Goal: Task Accomplishment & Management: Use online tool/utility

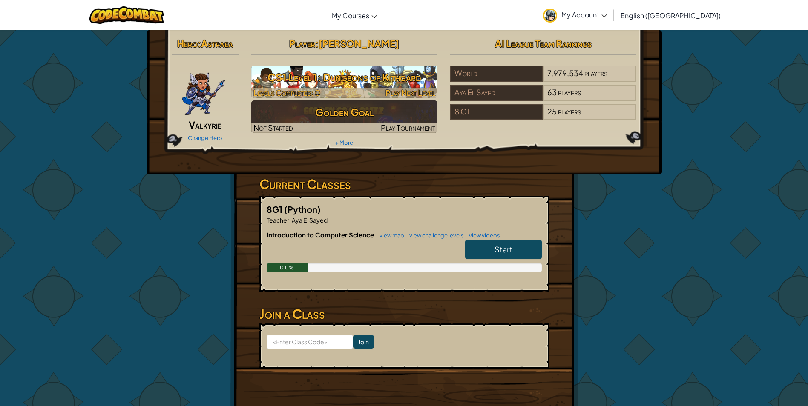
click at [318, 86] on h3 "CS1 Level 1: Dungeons of Kithgard" at bounding box center [344, 77] width 186 height 19
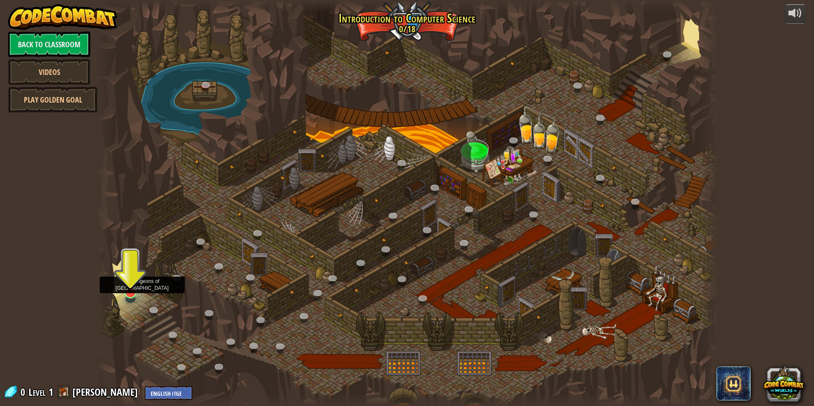
click at [133, 289] on img at bounding box center [130, 274] width 17 height 38
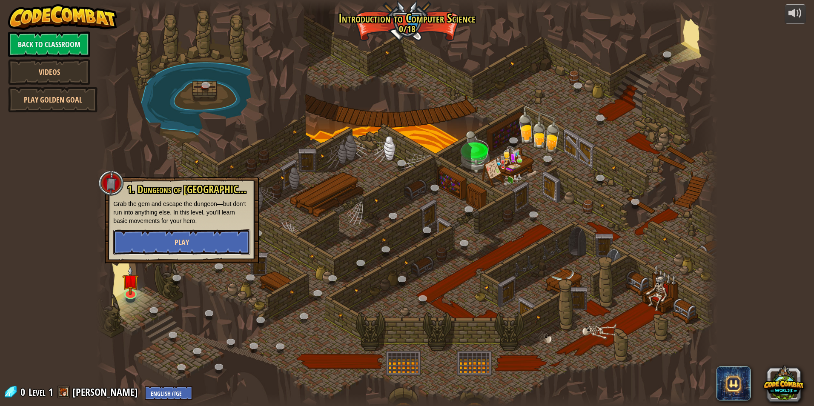
click at [163, 244] on button "Play" at bounding box center [181, 242] width 137 height 26
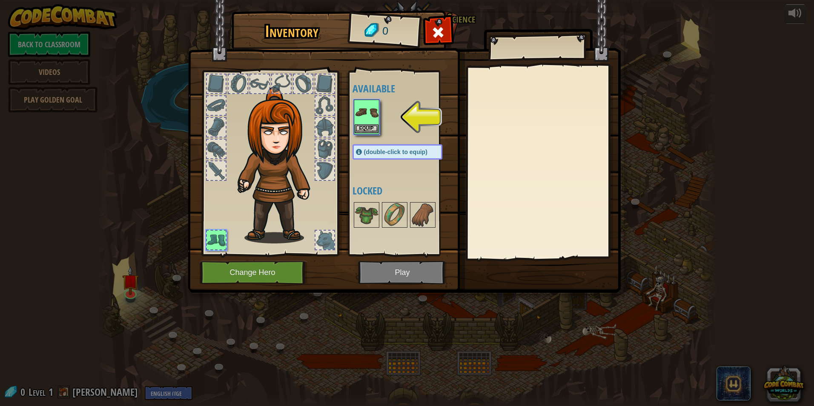
click at [372, 110] on img at bounding box center [367, 112] width 24 height 24
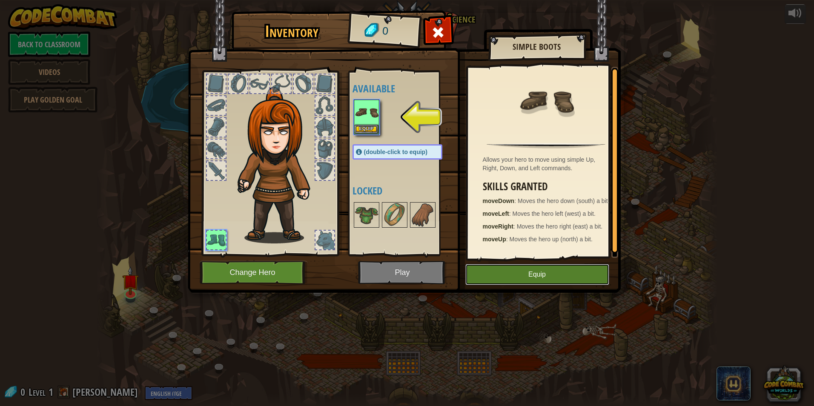
click at [514, 277] on button "Equip" at bounding box center [537, 274] width 144 height 21
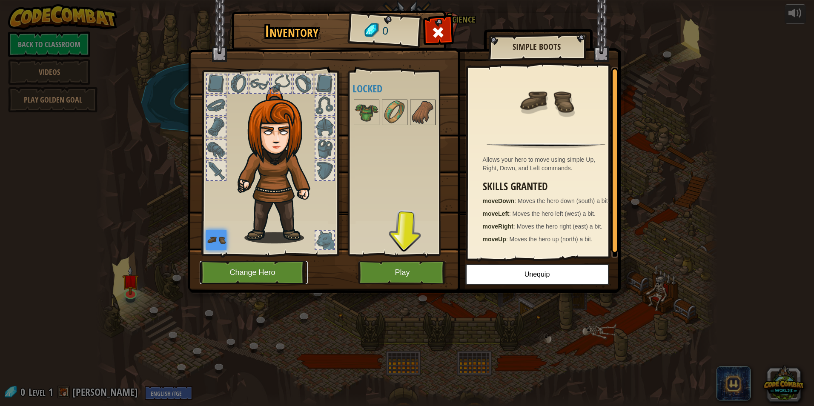
click at [278, 274] on button "Change Hero" at bounding box center [254, 272] width 108 height 23
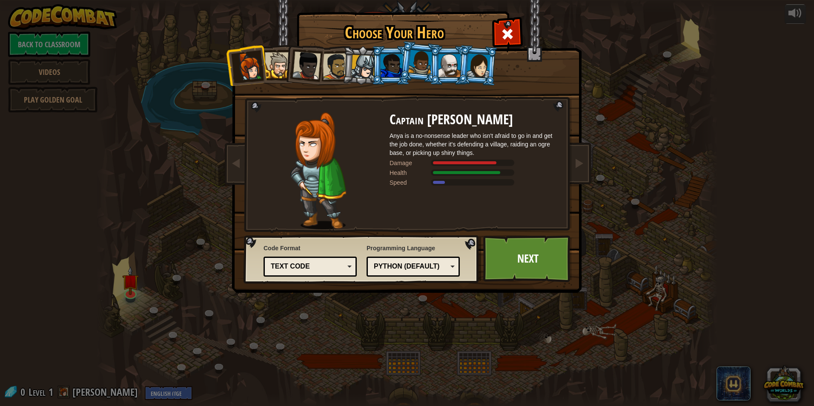
click at [362, 70] on div at bounding box center [363, 67] width 24 height 24
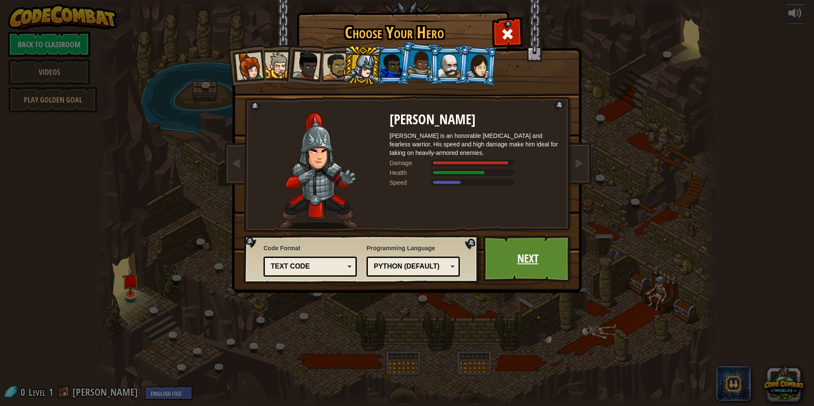
click at [543, 259] on link "Next" at bounding box center [527, 258] width 89 height 47
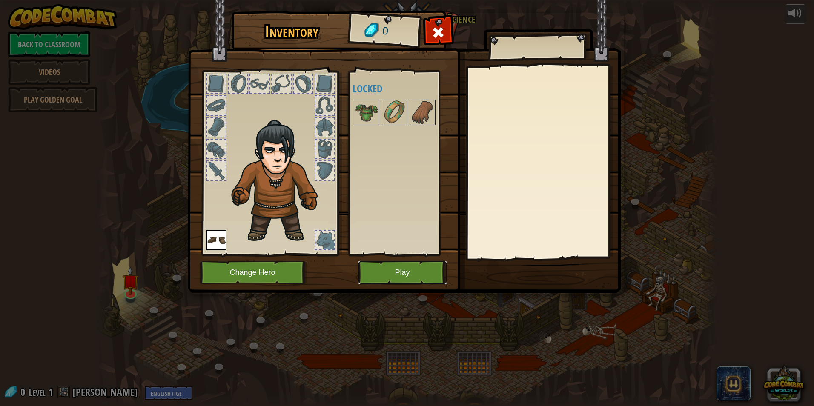
click at [396, 272] on button "Play" at bounding box center [402, 272] width 89 height 23
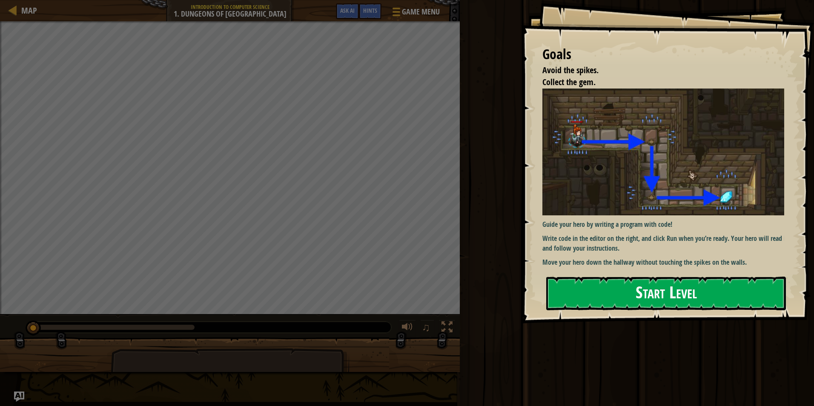
click at [623, 291] on button "Start Level" at bounding box center [666, 294] width 240 height 34
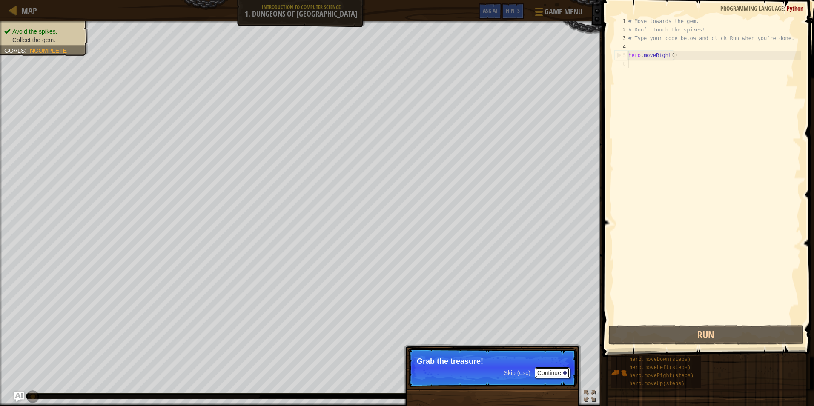
click at [553, 374] on button "Continue" at bounding box center [552, 372] width 35 height 11
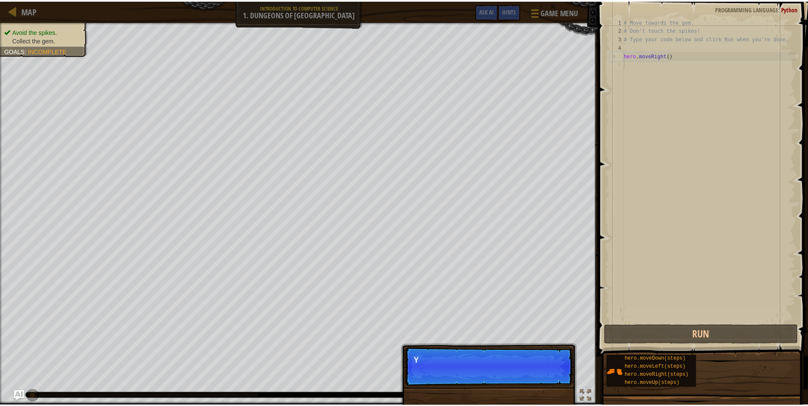
scroll to position [4, 0]
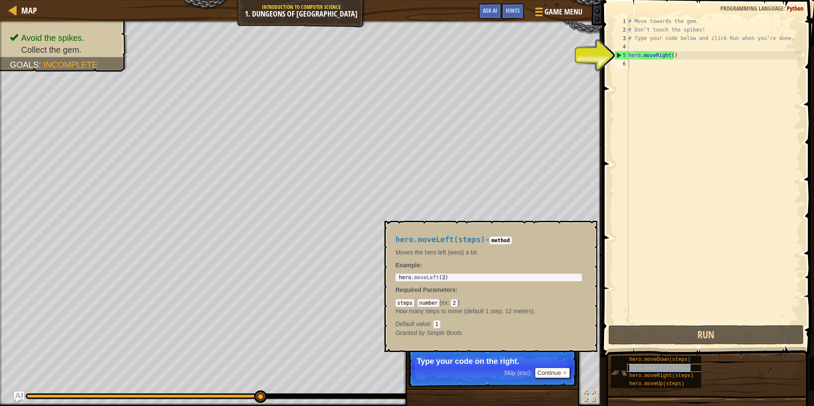
click at [644, 369] on span "hero.moveLeft(steps)" at bounding box center [659, 368] width 61 height 6
click at [642, 377] on span "hero.moveRight(steps)" at bounding box center [661, 376] width 64 height 6
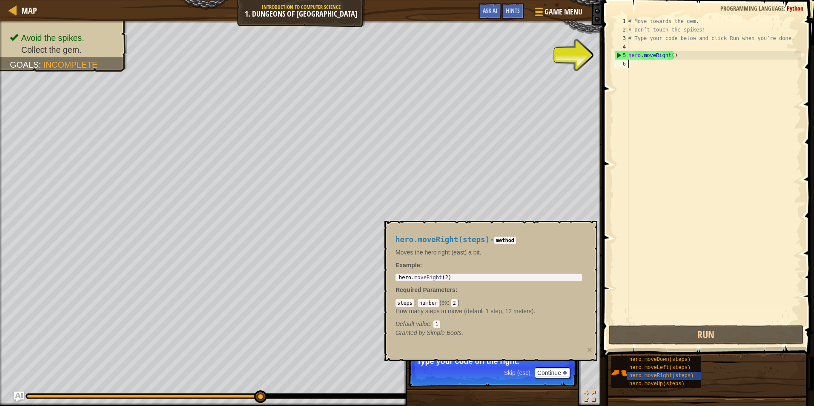
click at [619, 55] on div "5" at bounding box center [622, 55] width 14 height 9
type textarea "hero.moveRight()"
click at [638, 66] on div "# Move towards the gem. # Don’t touch the spikes! # Type your code below and cl…" at bounding box center [714, 179] width 175 height 324
click at [671, 361] on span "hero.moveDown(steps)" at bounding box center [659, 360] width 61 height 6
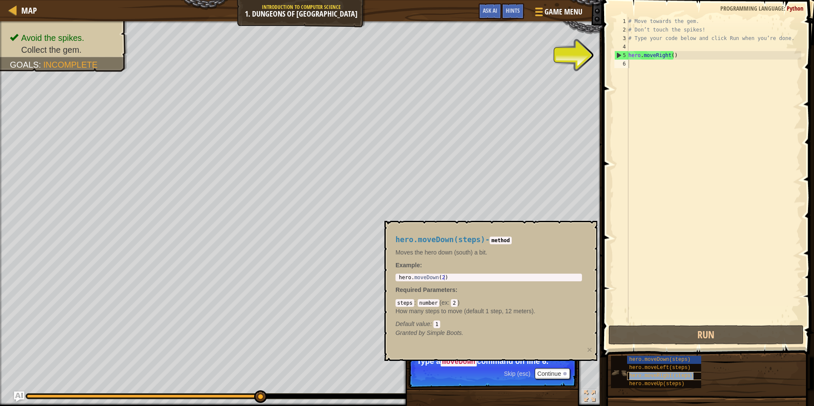
click at [639, 373] on div "hero.moveRight(steps)" at bounding box center [667, 376] width 81 height 8
click at [548, 374] on button "Continue" at bounding box center [552, 373] width 35 height 11
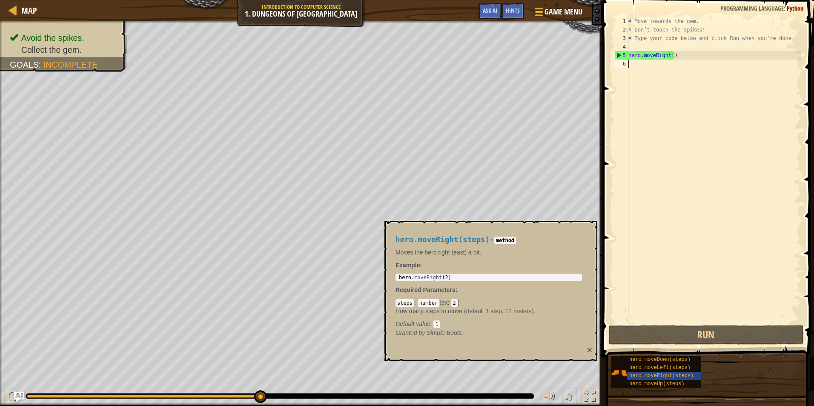
click at [590, 347] on button "×" at bounding box center [589, 349] width 5 height 9
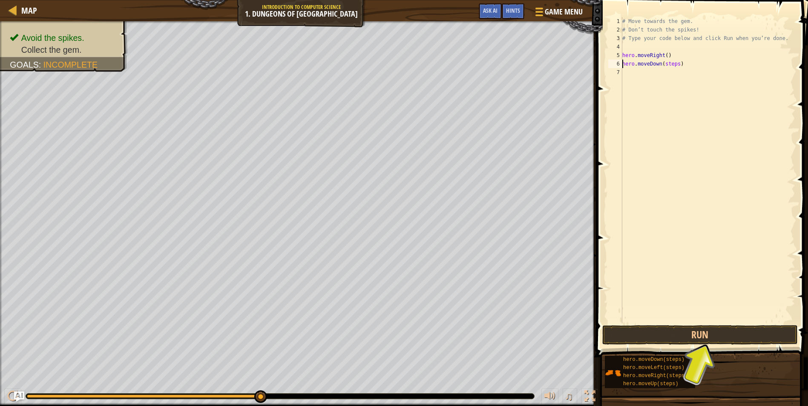
click at [667, 56] on div "# Move towards the gem. # Don’t touch the spikes! # Type your code below and cl…" at bounding box center [707, 179] width 175 height 324
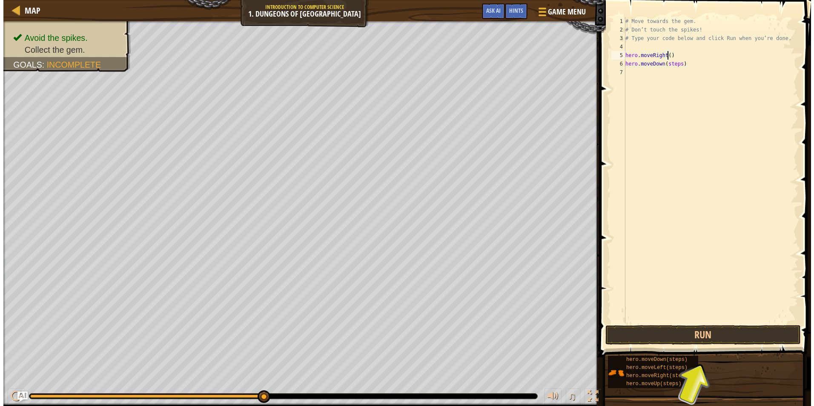
scroll to position [4, 3]
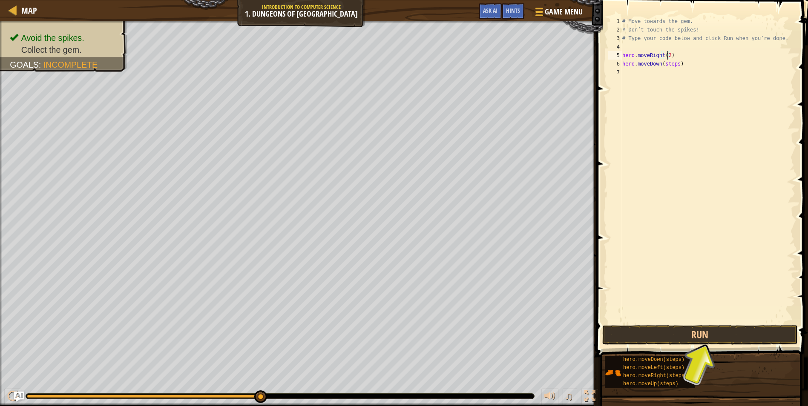
click at [667, 64] on div "# Move towards the gem. # Don’t touch the spikes! # Type your code below and cl…" at bounding box center [707, 179] width 175 height 324
click at [675, 64] on div "# Move towards the gem. # Don’t touch the spikes! # Type your code below and cl…" at bounding box center [707, 179] width 175 height 324
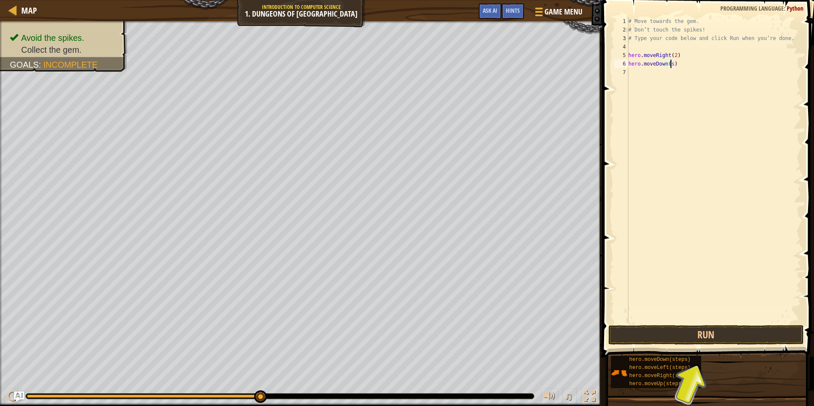
scroll to position [4, 3]
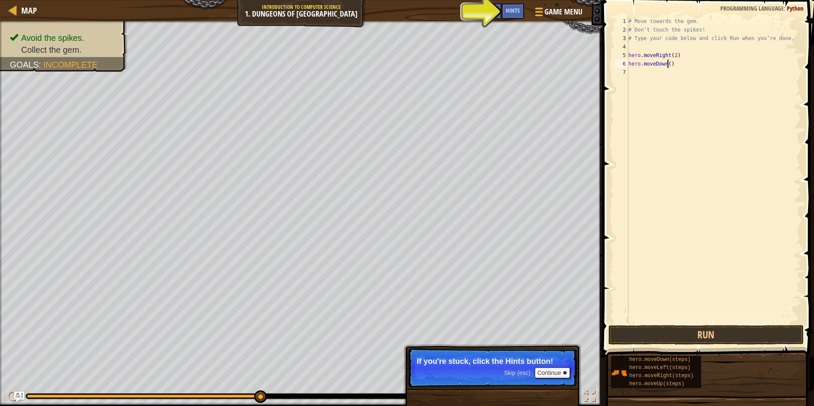
type textarea "hero.moveDown(2)"
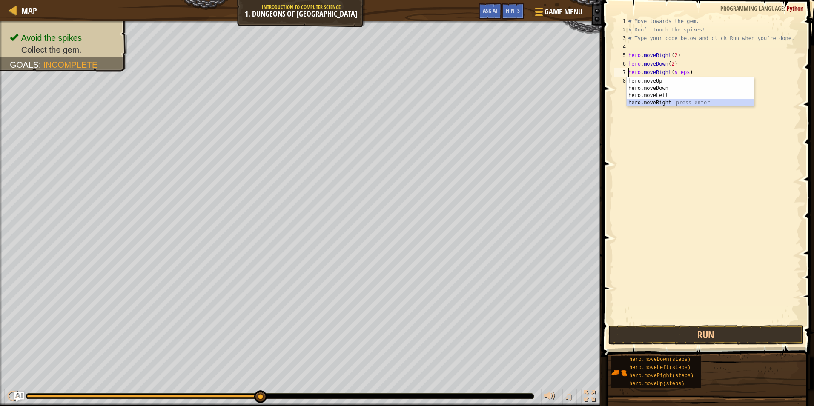
click at [681, 100] on div "hero.moveUp press enter hero.moveDown press enter hero.moveLeft press enter her…" at bounding box center [690, 98] width 127 height 43
type textarea "moveRight(2)"
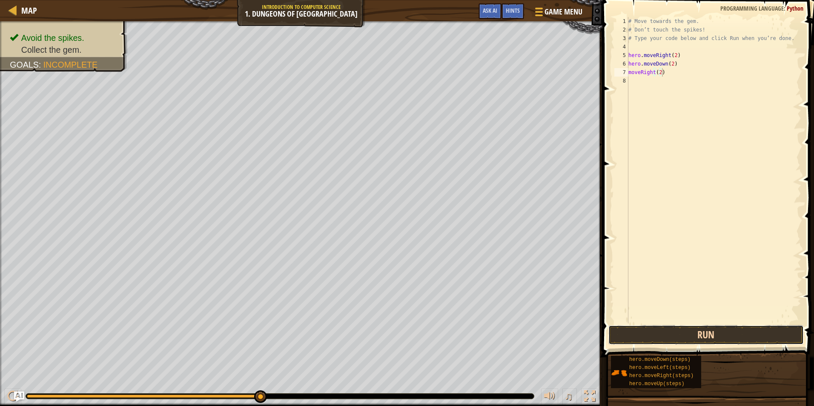
click at [690, 339] on button "Run" at bounding box center [705, 335] width 195 height 20
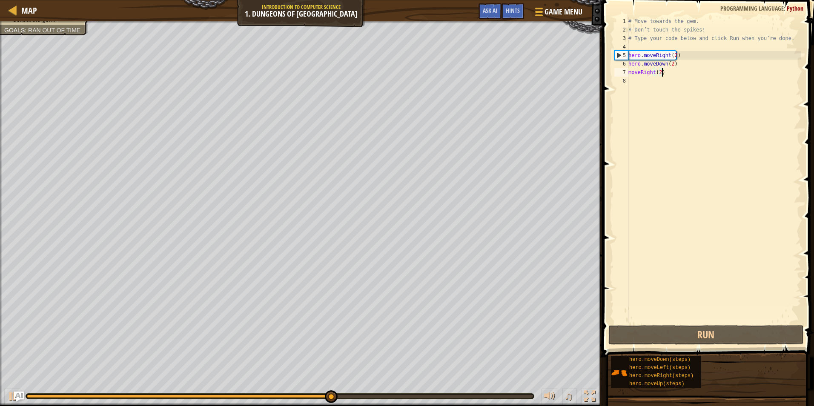
click at [661, 68] on div "# Move towards the gem. # Don’t touch the spikes! # Type your code below and cl…" at bounding box center [714, 179] width 175 height 324
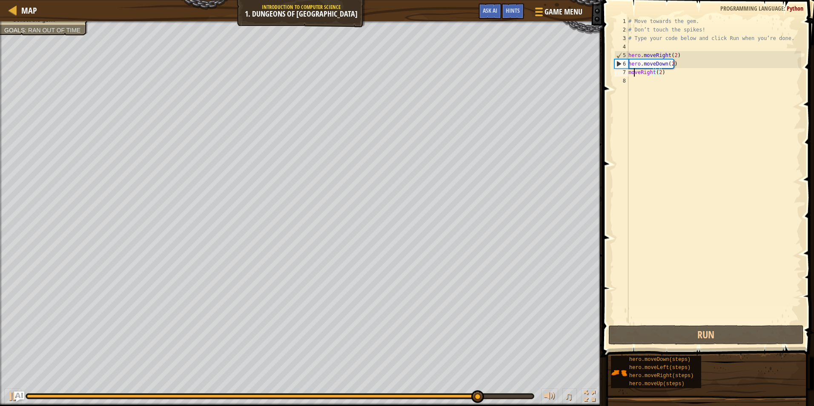
click at [633, 72] on div "# Move towards the gem. # Don’t touch the spikes! # Type your code below and cl…" at bounding box center [714, 179] width 175 height 324
click at [624, 72] on div "7" at bounding box center [621, 72] width 14 height 9
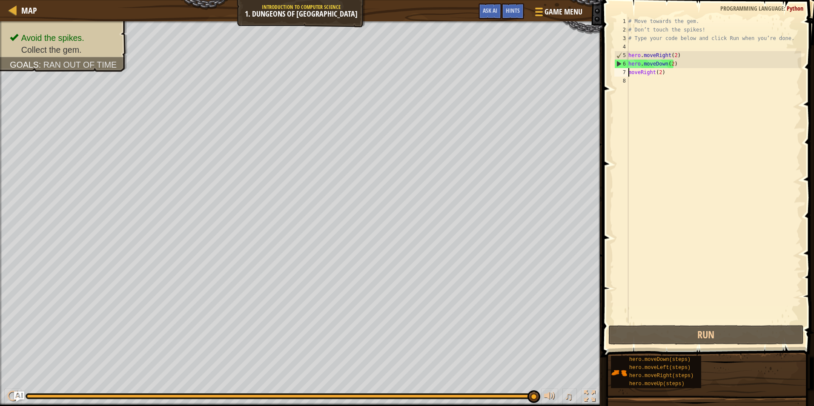
click at [635, 72] on div "# Move towards the gem. # Don’t touch the spikes! # Type your code below and cl…" at bounding box center [714, 179] width 175 height 324
click at [640, 73] on div "# Move towards the gem. # Don’t touch the spikes! # Type your code below and cl…" at bounding box center [714, 179] width 175 height 324
click at [656, 73] on div "# Move towards the gem. # Don’t touch the spikes! # Type your code below and cl…" at bounding box center [714, 179] width 175 height 324
click at [617, 74] on div "7" at bounding box center [621, 72] width 14 height 9
click at [620, 74] on div "7" at bounding box center [621, 72] width 14 height 9
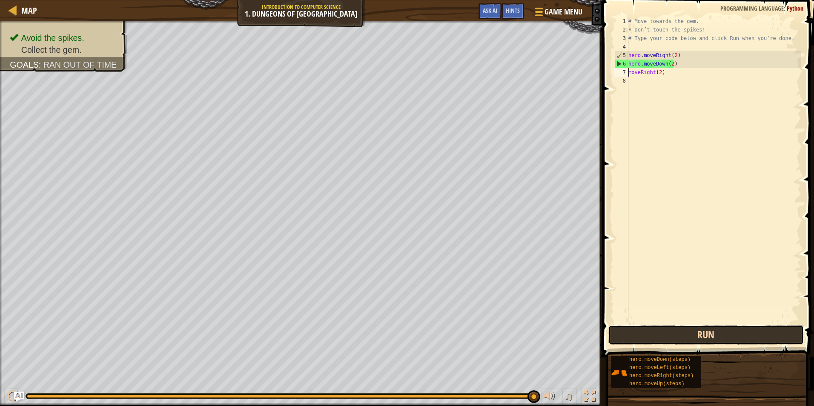
click at [707, 333] on button "Run" at bounding box center [705, 335] width 195 height 20
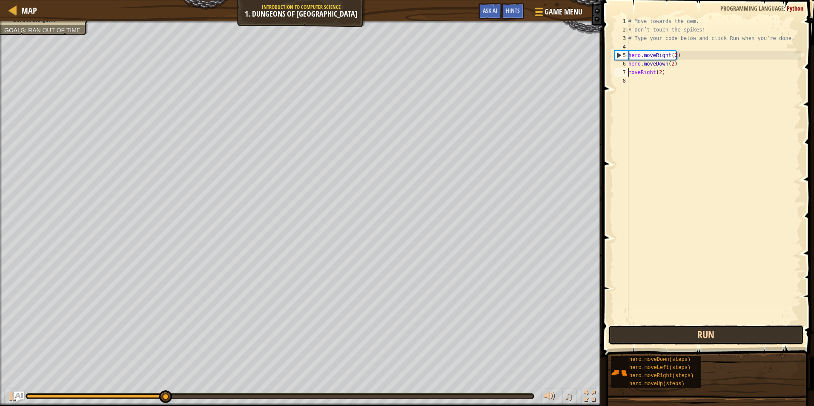
click at [705, 336] on button "Run" at bounding box center [705, 335] width 195 height 20
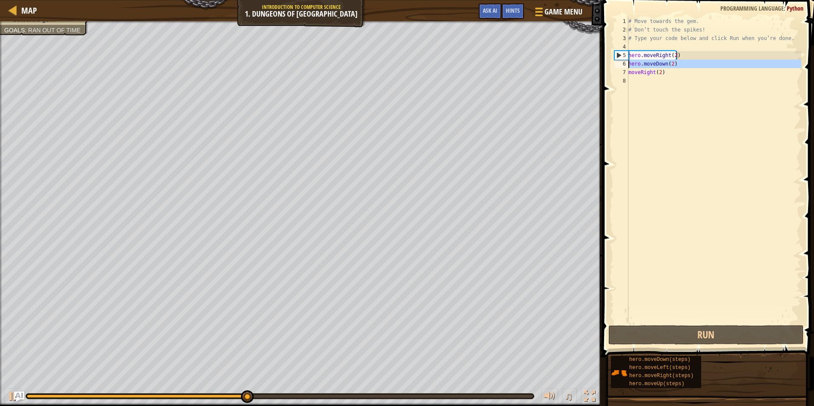
click at [619, 64] on div "6" at bounding box center [621, 64] width 14 height 9
click at [618, 55] on div "5" at bounding box center [622, 55] width 14 height 9
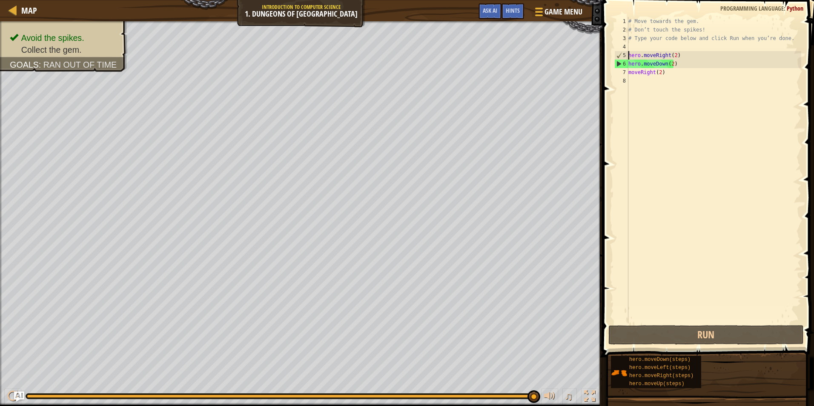
click at [670, 64] on div "# Move towards the gem. # Don’t touch the spikes! # Type your code below and cl…" at bounding box center [714, 179] width 175 height 324
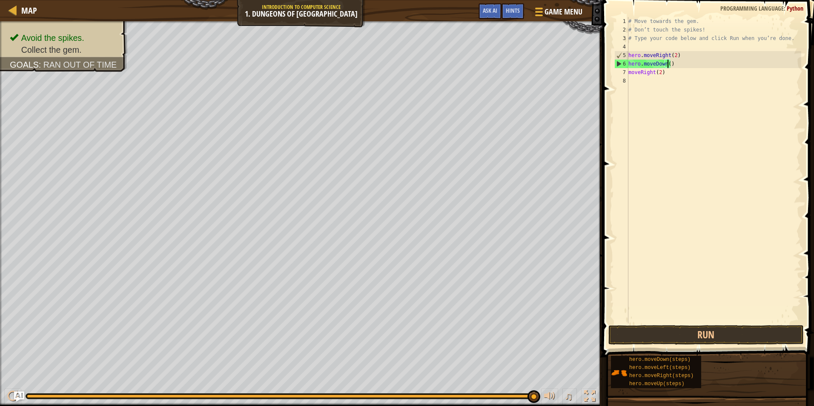
scroll to position [4, 3]
click at [705, 332] on button "Run" at bounding box center [705, 335] width 195 height 20
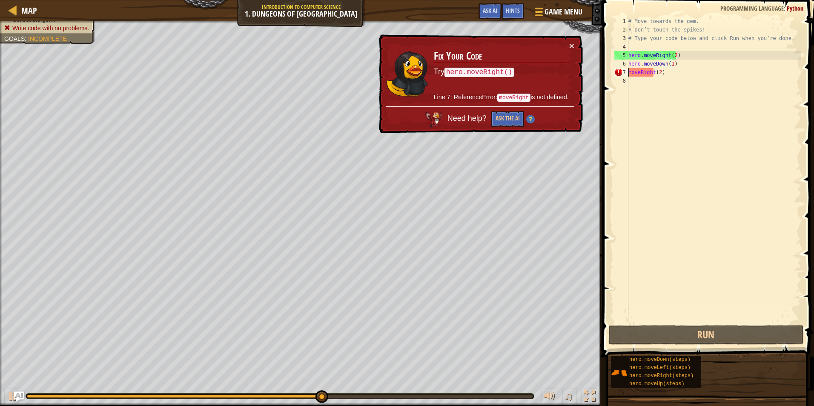
click at [630, 72] on div "# Move towards the gem. # Don’t touch the spikes! # Type your code below and cl…" at bounding box center [714, 179] width 175 height 324
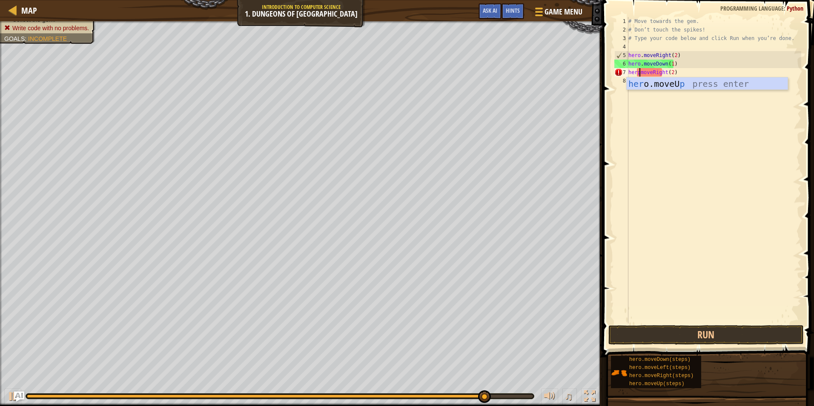
scroll to position [4, 1]
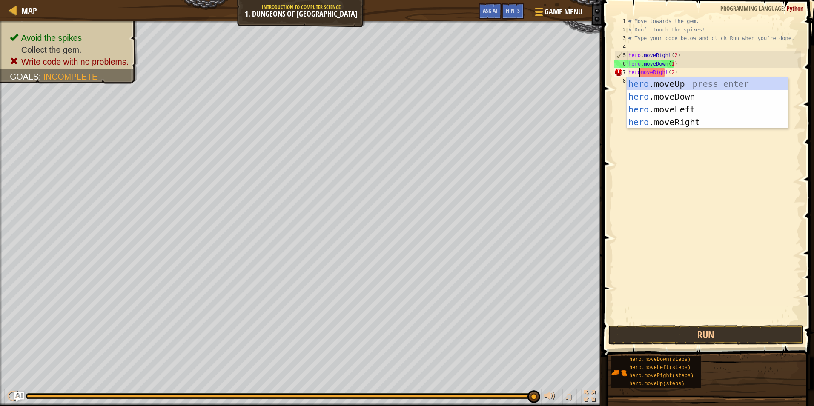
type textarea "hero.moveRight(2)"
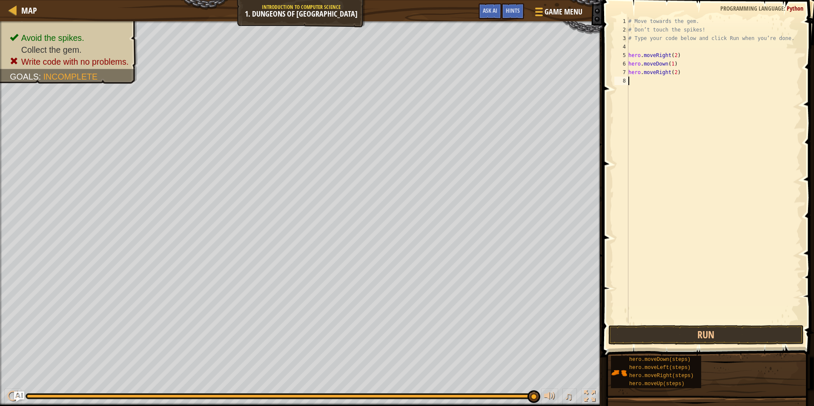
click at [675, 156] on div "# Move towards the gem. # Don’t touch the spikes! # Type your code below and cl…" at bounding box center [714, 179] width 175 height 324
click at [704, 336] on button "Run" at bounding box center [705, 335] width 195 height 20
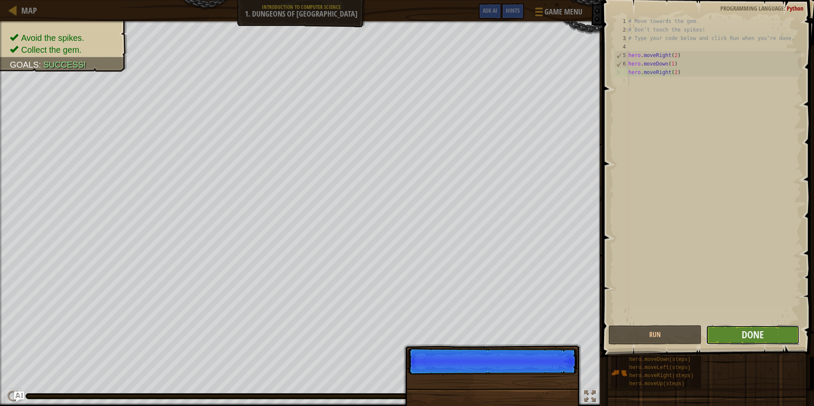
click at [771, 331] on button "Done" at bounding box center [752, 335] width 93 height 20
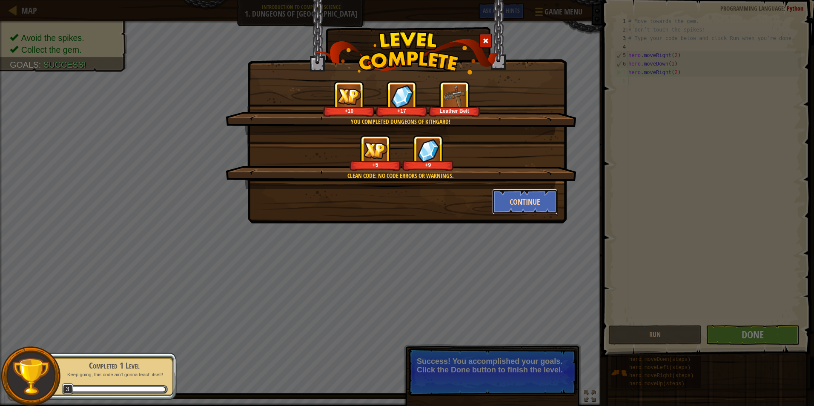
click at [542, 204] on button "Continue" at bounding box center [525, 202] width 66 height 26
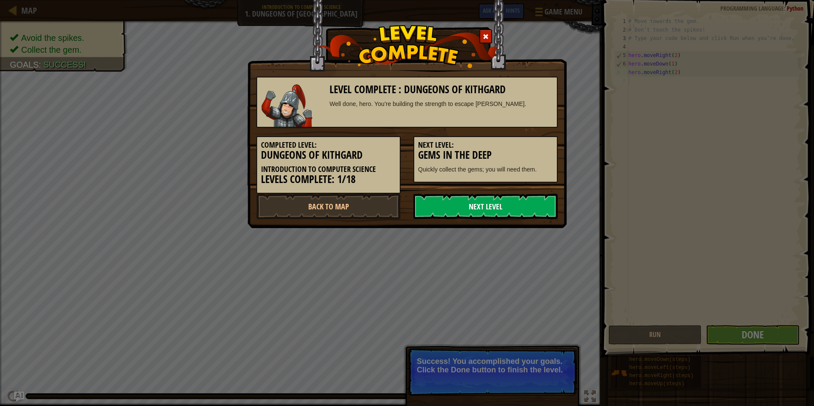
click at [456, 207] on link "Next Level" at bounding box center [485, 207] width 144 height 26
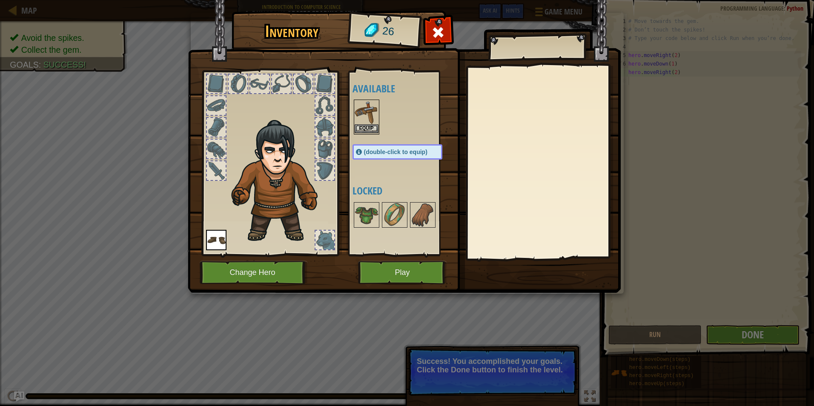
click at [361, 119] on img at bounding box center [367, 112] width 24 height 24
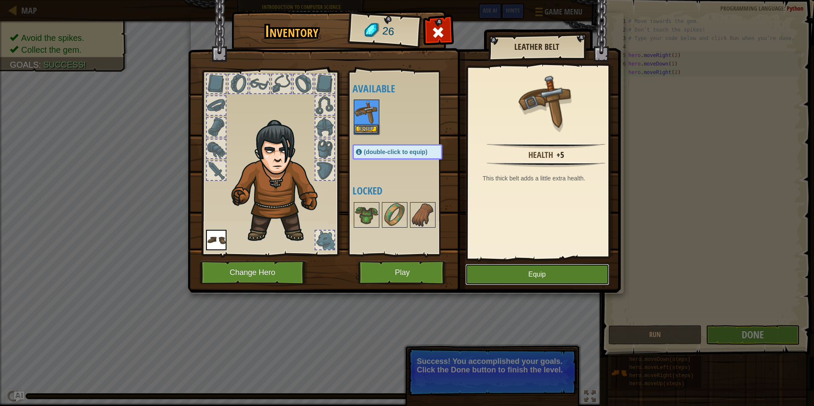
click at [545, 277] on button "Equip" at bounding box center [537, 274] width 144 height 21
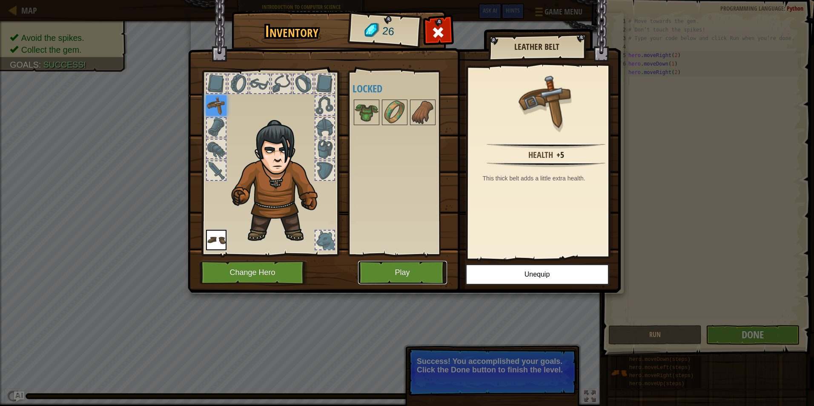
click at [393, 271] on button "Play" at bounding box center [402, 272] width 89 height 23
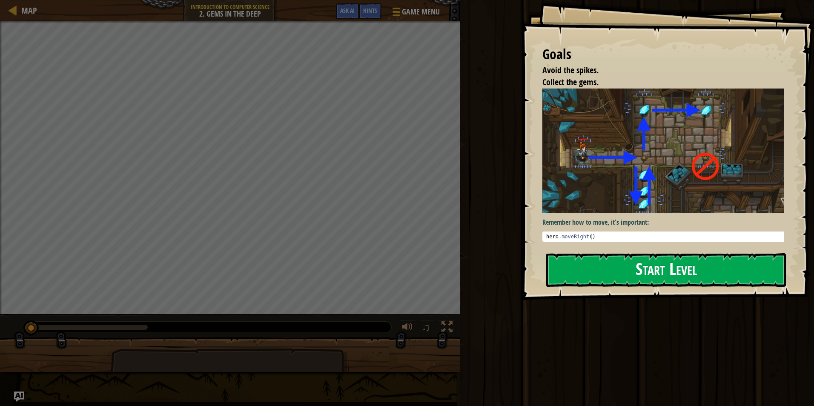
click at [595, 274] on button "Start Level" at bounding box center [666, 270] width 240 height 34
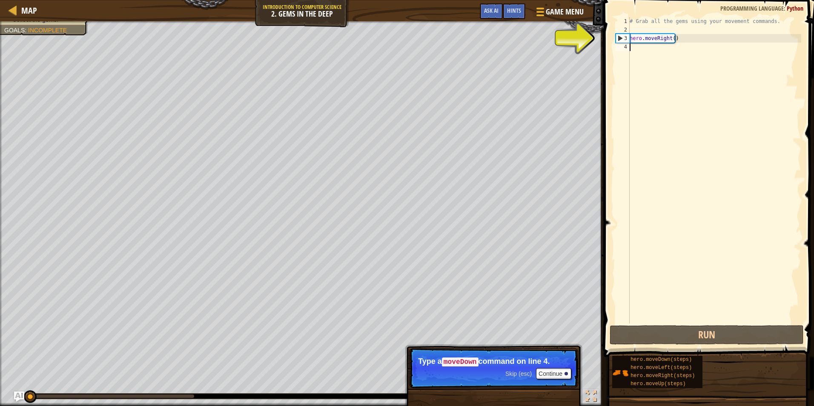
click at [671, 40] on div "# Grab all the gems using your movement commands. hero . moveRight ( )" at bounding box center [714, 179] width 173 height 324
type textarea "hero.moveRight(1)"
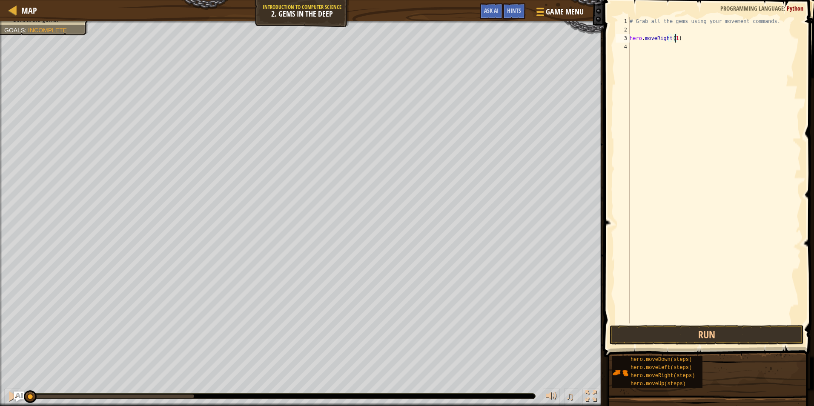
click at [633, 50] on div "# Grab all the gems using your movement commands. hero . moveRight ( 1 )" at bounding box center [714, 179] width 173 height 324
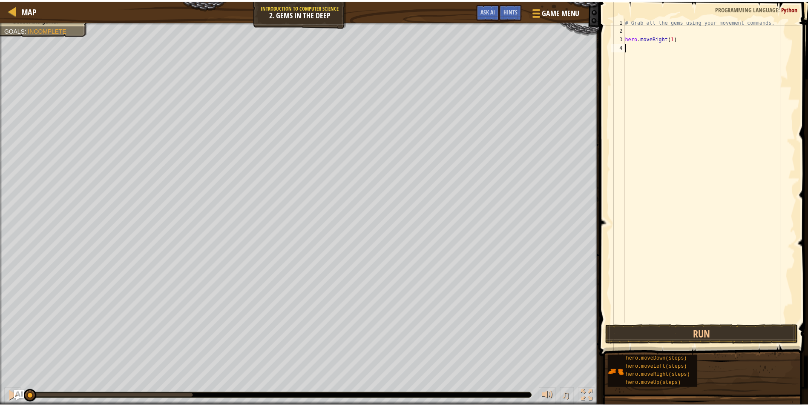
scroll to position [4, 0]
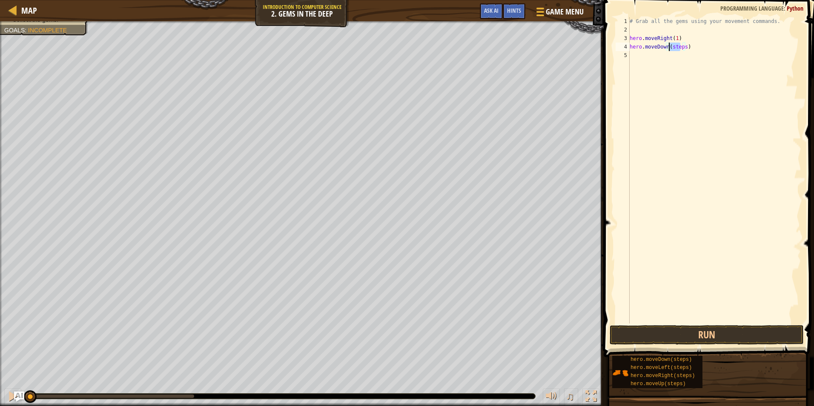
drag, startPoint x: 682, startPoint y: 47, endPoint x: 670, endPoint y: 47, distance: 11.5
click at [670, 47] on div "# Grab all the gems using your movement commands. hero . moveRight ( 1 ) hero .…" at bounding box center [714, 179] width 173 height 324
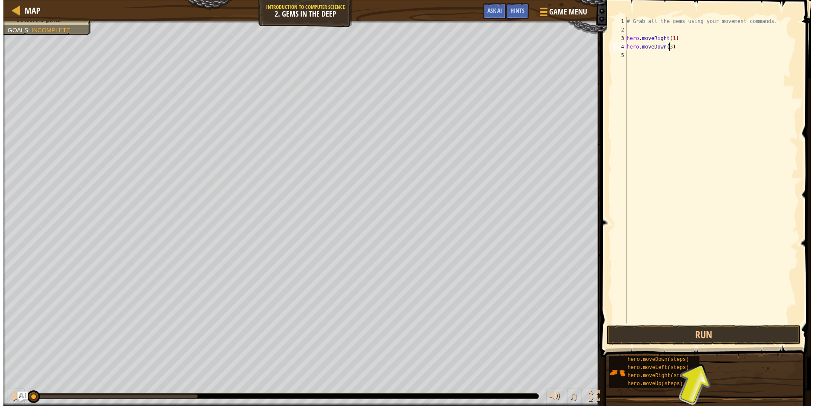
scroll to position [4, 3]
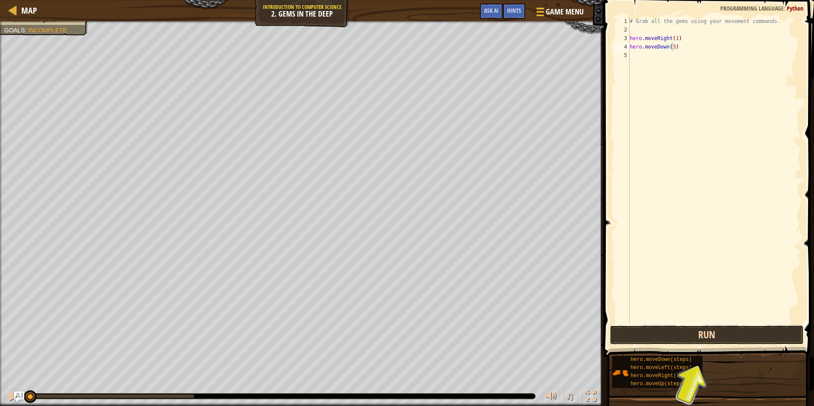
click at [720, 332] on button "Run" at bounding box center [707, 335] width 194 height 20
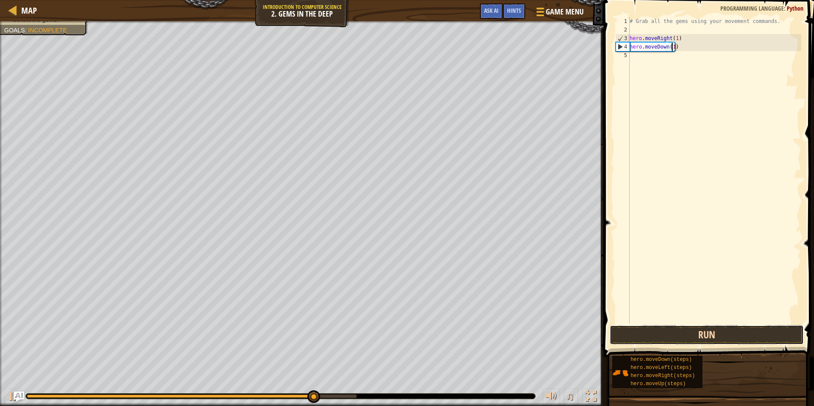
click at [746, 333] on button "Run" at bounding box center [707, 335] width 194 height 20
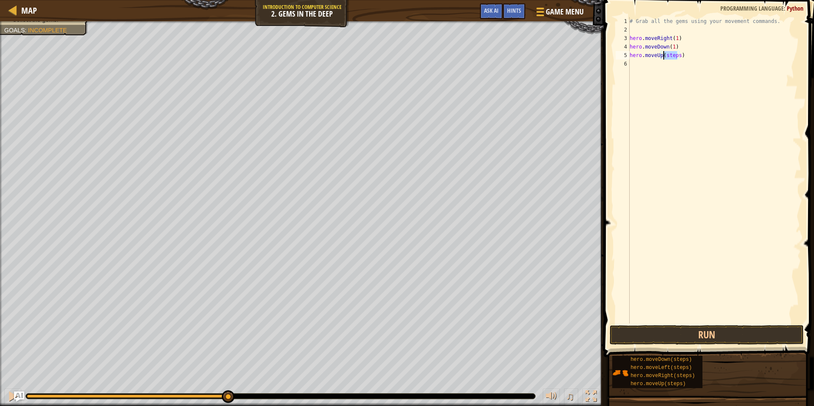
drag, startPoint x: 678, startPoint y: 55, endPoint x: 663, endPoint y: 56, distance: 14.9
click at [663, 56] on div "# Grab all the gems using your movement commands. hero . moveRight ( 1 ) hero .…" at bounding box center [714, 179] width 173 height 324
click at [671, 338] on button "Run" at bounding box center [707, 335] width 194 height 20
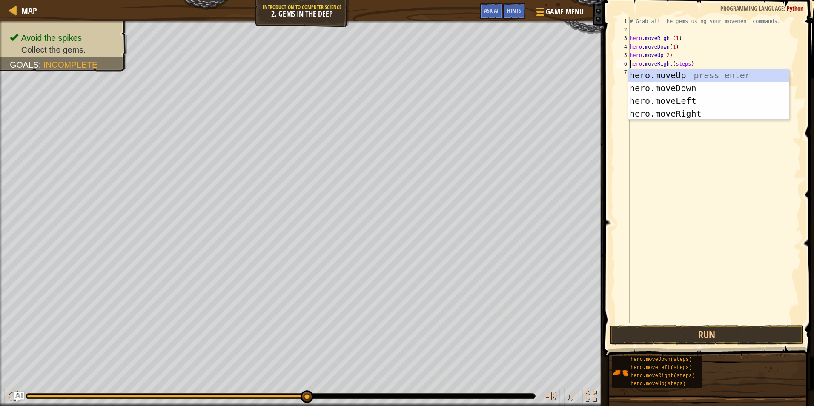
click at [684, 63] on div "# Grab all the gems using your movement commands. hero . moveRight ( 1 ) hero .…" at bounding box center [714, 179] width 173 height 324
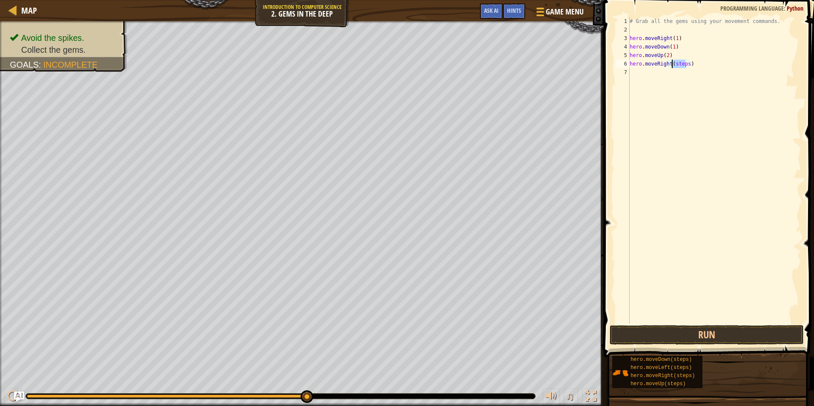
drag, startPoint x: 685, startPoint y: 63, endPoint x: 672, endPoint y: 63, distance: 12.4
click at [672, 63] on div "# Grab all the gems using your movement commands. hero . moveRight ( 1 ) hero .…" at bounding box center [714, 179] width 173 height 324
click at [683, 332] on button "Run" at bounding box center [707, 335] width 194 height 20
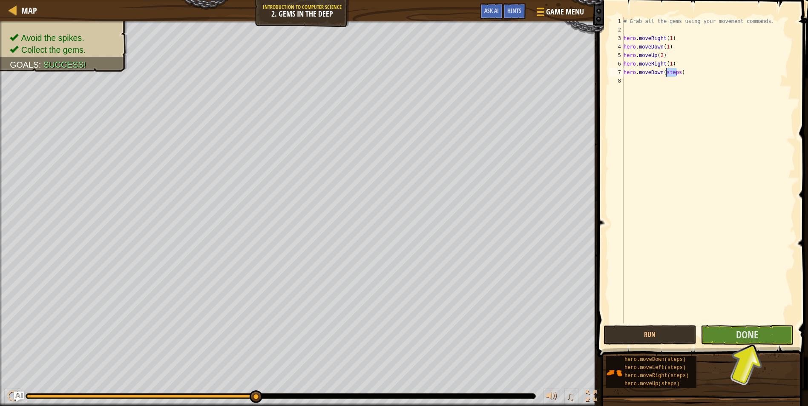
drag, startPoint x: 676, startPoint y: 73, endPoint x: 667, endPoint y: 73, distance: 9.4
click at [667, 73] on div "# Grab all the gems using your movement commands. hero . moveRight ( 1 ) hero .…" at bounding box center [708, 179] width 173 height 324
type textarea "hero.moveDown(1)"
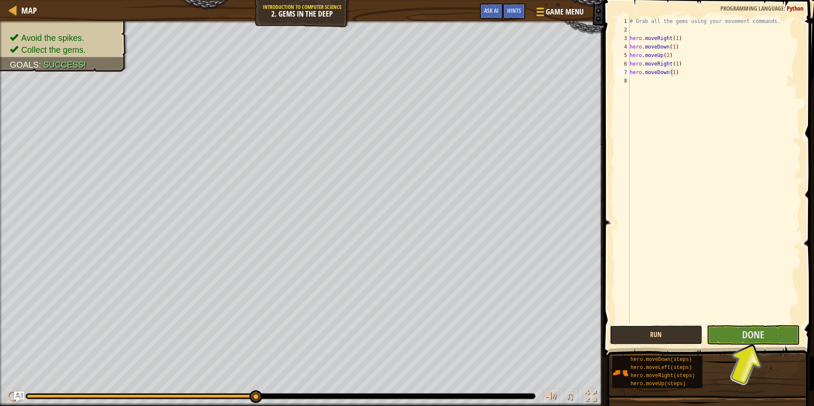
click at [657, 331] on button "Run" at bounding box center [656, 335] width 93 height 20
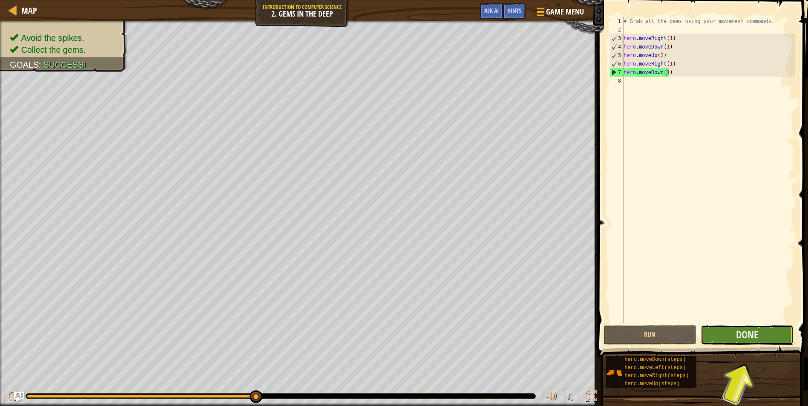
click at [765, 333] on button "Done" at bounding box center [746, 335] width 93 height 20
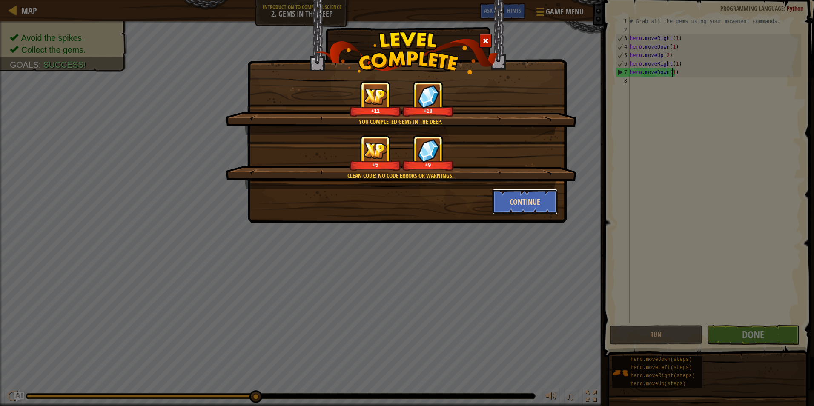
click at [509, 200] on button "Continue" at bounding box center [525, 202] width 66 height 26
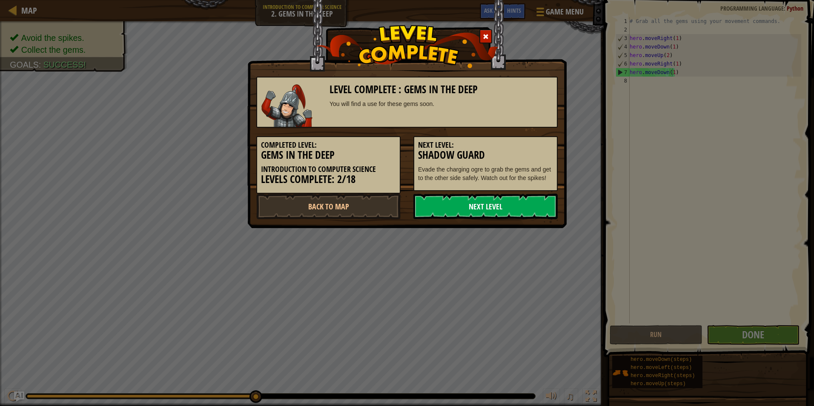
click at [488, 205] on link "Next Level" at bounding box center [485, 207] width 144 height 26
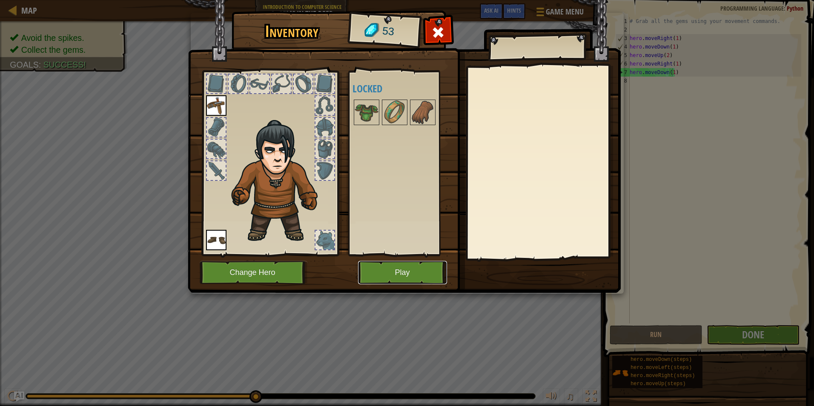
click at [387, 275] on button "Play" at bounding box center [402, 272] width 89 height 23
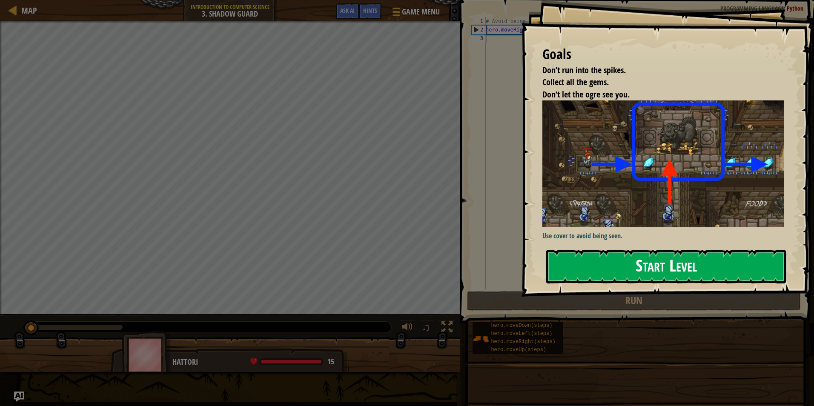
click at [682, 263] on button "Start Level" at bounding box center [666, 267] width 240 height 34
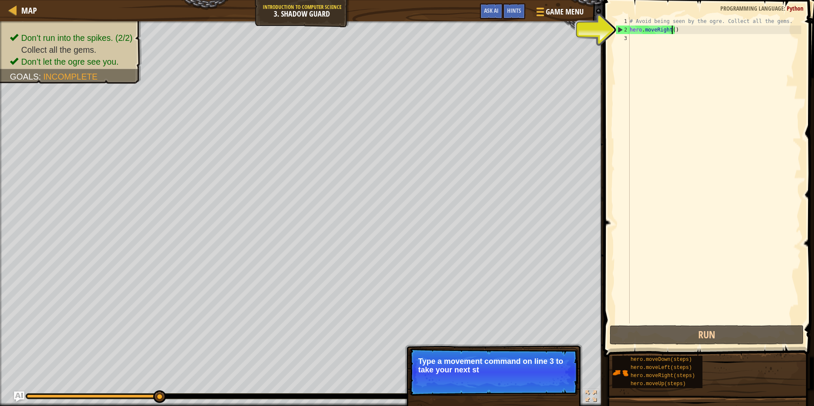
click at [671, 32] on div "# Avoid being seen by the ogre. Collect all the gems. hero . moveRight ( )" at bounding box center [714, 179] width 173 height 324
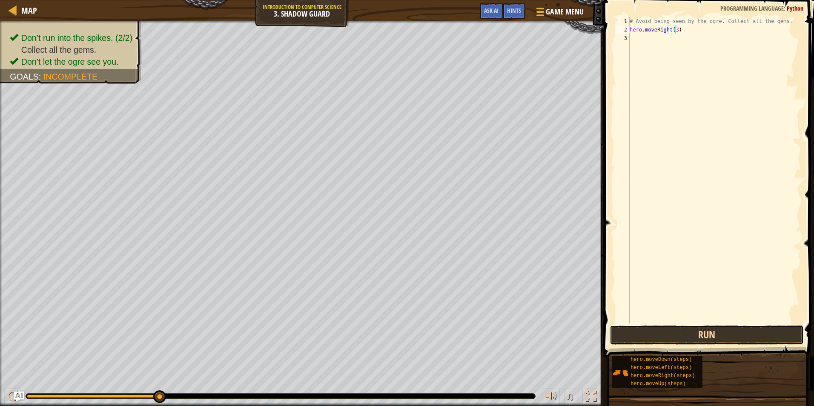
click at [709, 327] on button "Run" at bounding box center [707, 335] width 194 height 20
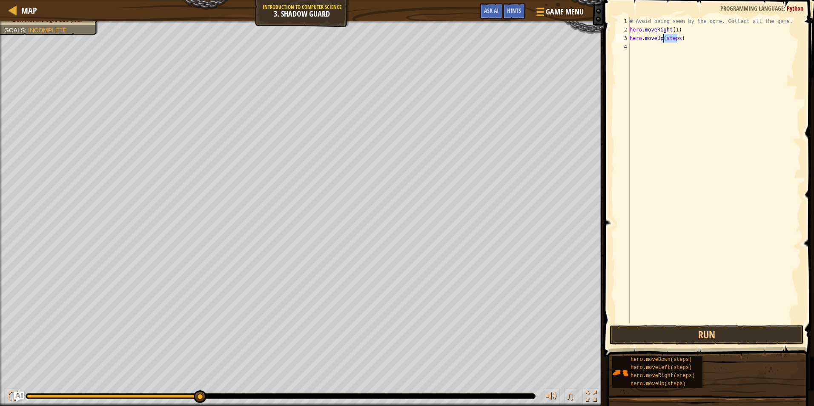
drag, startPoint x: 677, startPoint y: 39, endPoint x: 663, endPoint y: 39, distance: 13.2
click at [663, 39] on div "# Avoid being seen by the ogre. Collect all the gems. hero . moveRight ( 1 ) he…" at bounding box center [714, 179] width 173 height 324
drag, startPoint x: 686, startPoint y: 45, endPoint x: 672, endPoint y: 48, distance: 13.9
click at [672, 48] on div "# Avoid being seen by the ogre. Collect all the gems. hero . moveRight ( 1 ) he…" at bounding box center [714, 179] width 173 height 324
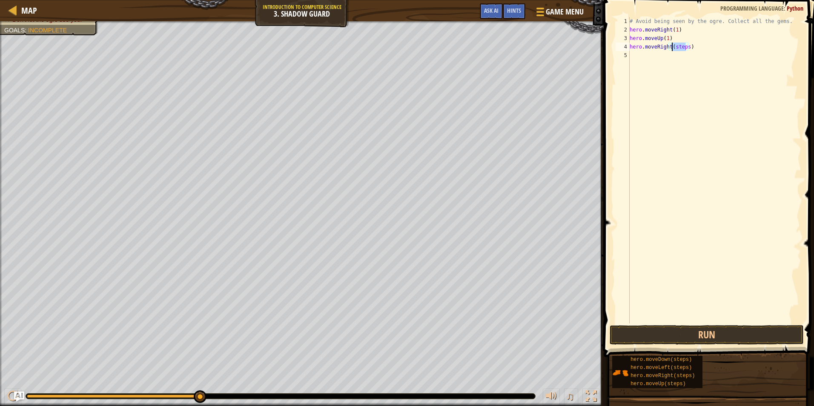
scroll to position [4, 3]
drag, startPoint x: 683, startPoint y: 54, endPoint x: 668, endPoint y: 56, distance: 14.6
click at [668, 56] on div "# Avoid being seen by the ogre. Collect all the gems. hero . moveRight ( 1 ) he…" at bounding box center [714, 179] width 173 height 324
drag, startPoint x: 686, startPoint y: 64, endPoint x: 671, endPoint y: 66, distance: 15.5
click at [671, 66] on div "# Avoid being seen by the ogre. Collect all the gems. hero . moveRight ( 1 ) he…" at bounding box center [714, 179] width 173 height 324
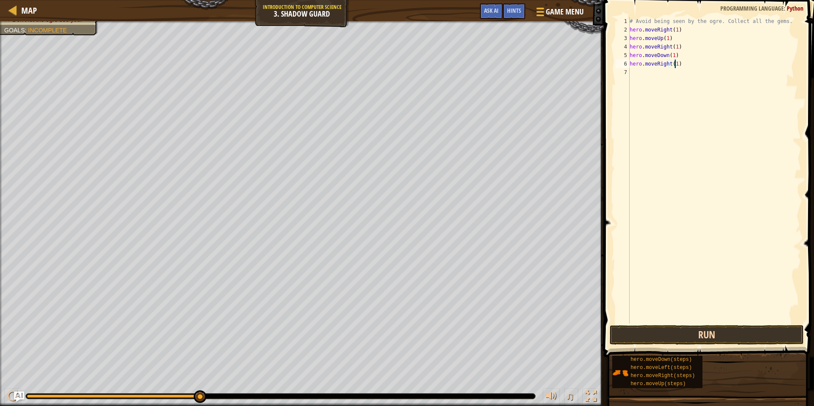
type textarea "hero.moveRight(1)"
click at [731, 335] on button "Run" at bounding box center [707, 335] width 194 height 20
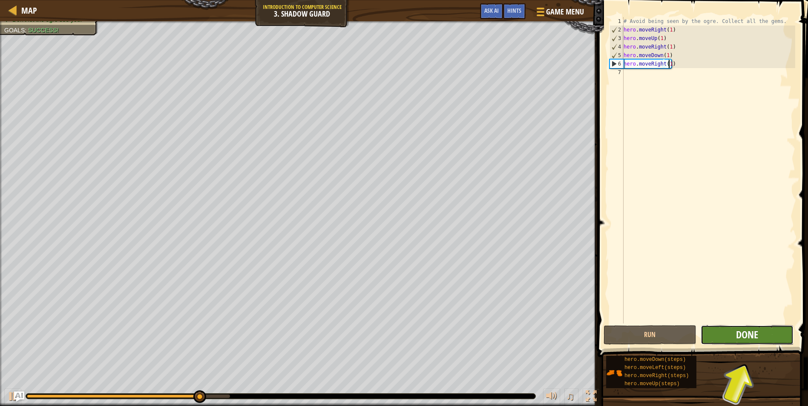
click at [741, 340] on span "Done" at bounding box center [747, 335] width 22 height 14
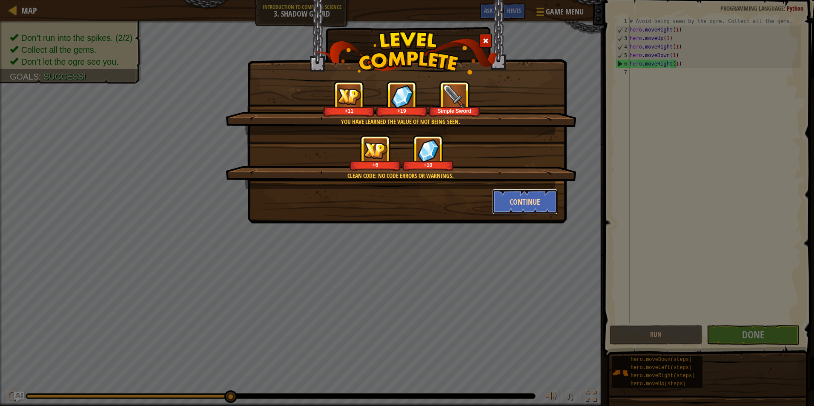
click at [517, 198] on button "Continue" at bounding box center [525, 202] width 66 height 26
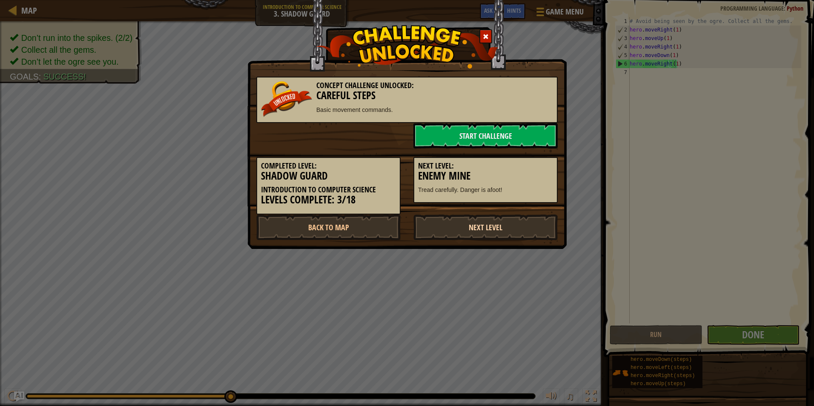
click at [455, 222] on link "Next Level" at bounding box center [485, 228] width 144 height 26
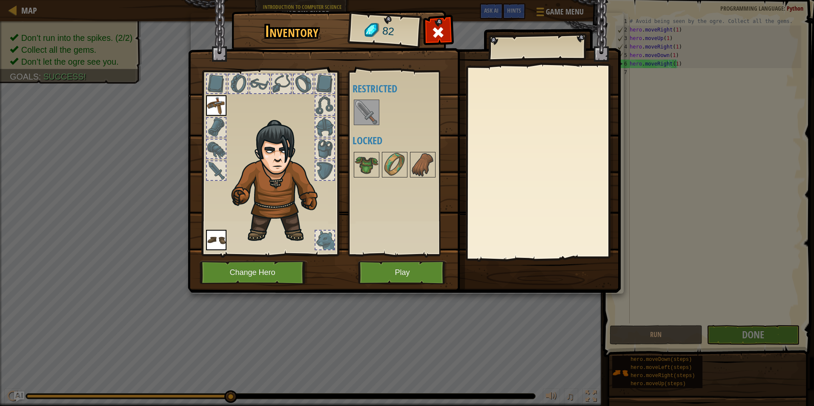
click at [368, 110] on img at bounding box center [367, 112] width 24 height 24
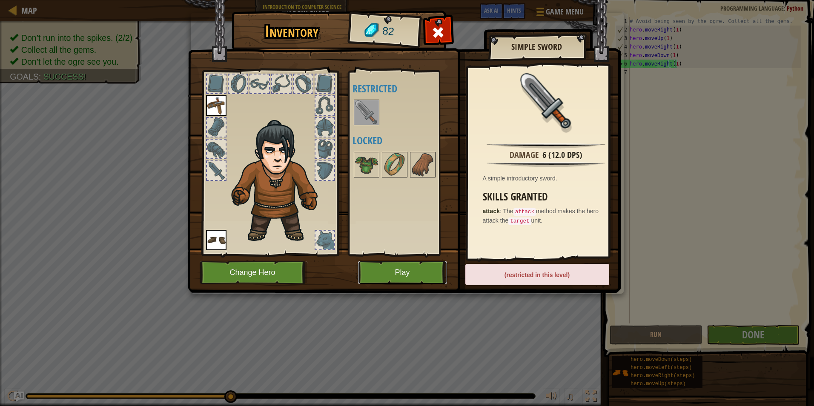
click at [414, 273] on button "Play" at bounding box center [402, 272] width 89 height 23
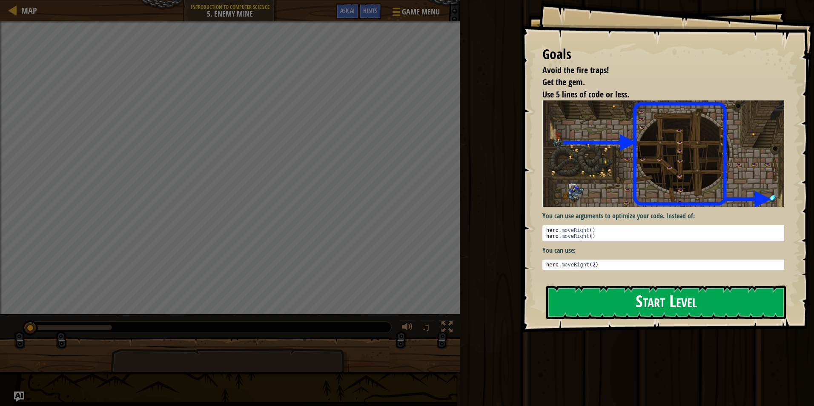
click at [648, 304] on button "Start Level" at bounding box center [666, 303] width 240 height 34
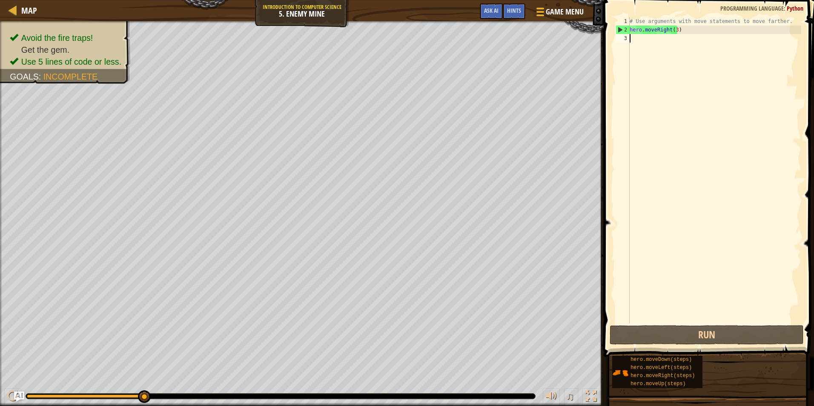
click at [676, 30] on div "# Use arguments with move statements to move farther. hero . moveRight ( 3 )" at bounding box center [714, 179] width 173 height 324
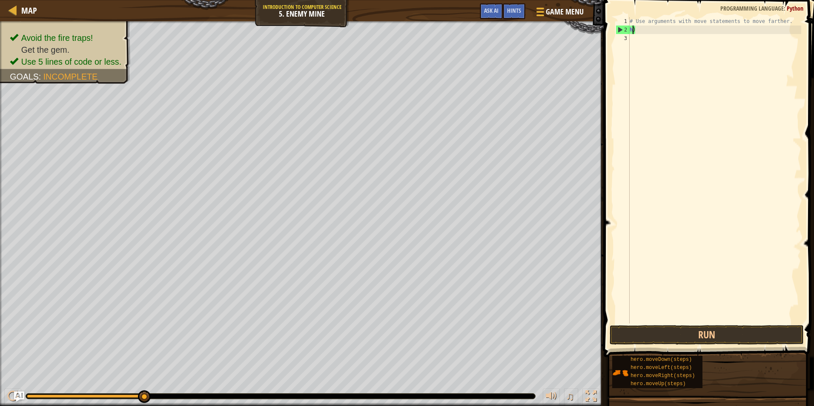
type textarea ")"
click at [682, 31] on div "# Use arguments with move statements to move farther. hero . moveLeft ( steps )" at bounding box center [714, 170] width 173 height 307
click at [683, 31] on div "# Use arguments with move statements to move farther. hero . moveLeft ( steps )" at bounding box center [714, 179] width 173 height 324
drag, startPoint x: 686, startPoint y: 39, endPoint x: 673, endPoint y: 39, distance: 13.6
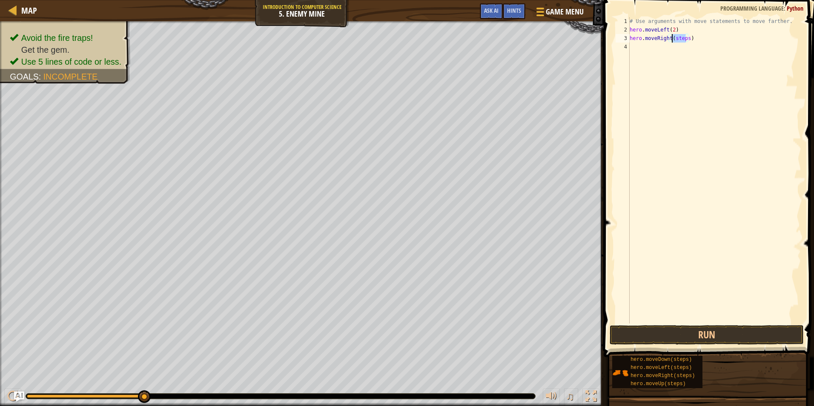
click at [673, 39] on div "# Use arguments with move statements to move farther. hero . moveLeft ( 2 ) her…" at bounding box center [714, 179] width 173 height 324
drag, startPoint x: 677, startPoint y: 46, endPoint x: 663, endPoint y: 47, distance: 14.1
click at [663, 47] on div "# Use arguments with move statements to move farther. hero . moveLeft ( 2 ) her…" at bounding box center [714, 179] width 173 height 324
drag, startPoint x: 686, startPoint y: 55, endPoint x: 672, endPoint y: 52, distance: 13.4
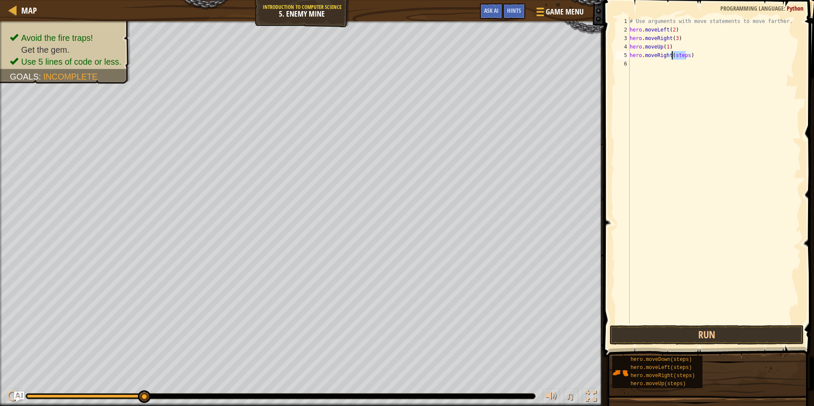
click at [672, 52] on div "# Use arguments with move statements to move farther. hero . moveLeft ( 2 ) her…" at bounding box center [714, 179] width 173 height 324
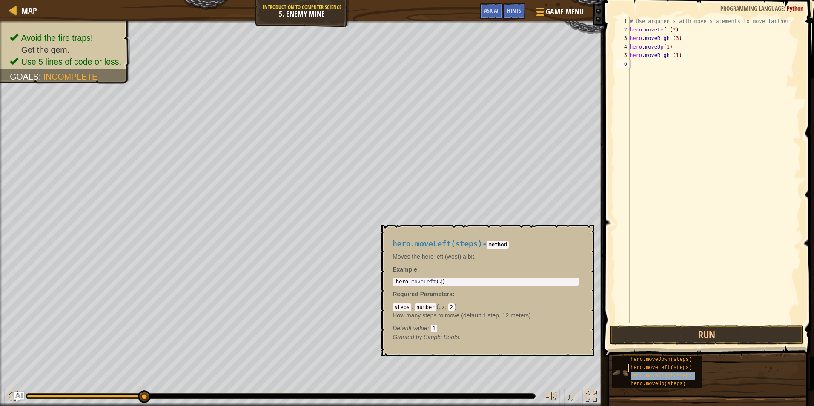
type textarea "hero.moveRight(steps)"
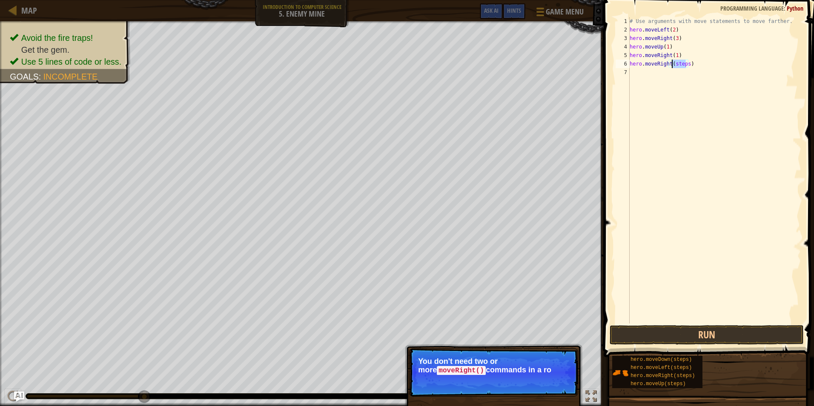
drag, startPoint x: 686, startPoint y: 61, endPoint x: 673, endPoint y: 64, distance: 13.5
click at [673, 64] on div "# Use arguments with move statements to move farther. hero . moveLeft ( 2 ) her…" at bounding box center [714, 179] width 173 height 324
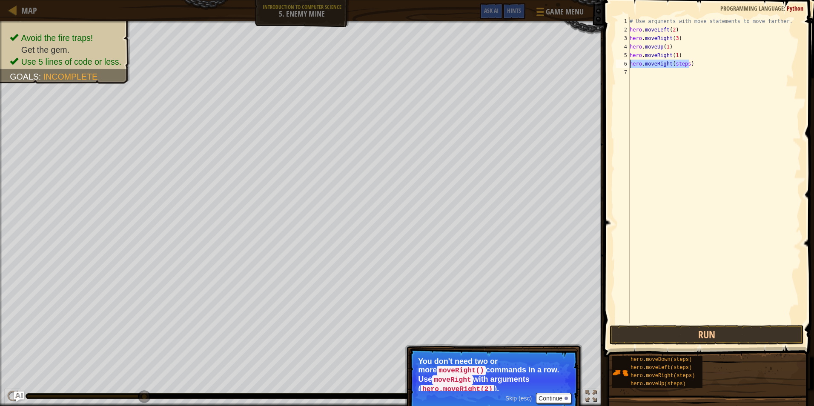
drag, startPoint x: 691, startPoint y: 62, endPoint x: 628, endPoint y: 66, distance: 62.3
click at [628, 66] on div "hero.moveRight(steps) 1 2 3 4 5 6 7 # Use arguments with move statements to mov…" at bounding box center [707, 170] width 187 height 307
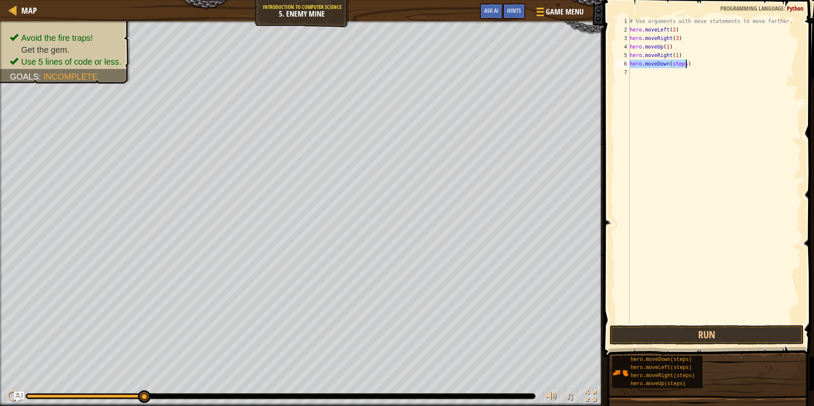
click at [683, 61] on div "# Use arguments with move statements to move farther. hero . moveLeft ( 2 ) her…" at bounding box center [714, 170] width 173 height 307
drag, startPoint x: 685, startPoint y: 72, endPoint x: 673, endPoint y: 73, distance: 12.4
click at [673, 73] on div "# Use arguments with move statements to move farther. hero . moveLeft ( 2 ) her…" at bounding box center [714, 179] width 173 height 324
click at [686, 329] on button "Run" at bounding box center [707, 335] width 194 height 20
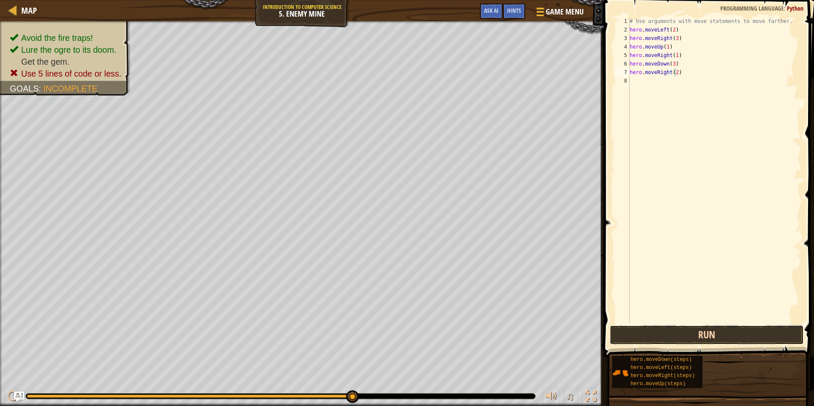
click at [705, 336] on button "Run" at bounding box center [707, 335] width 194 height 20
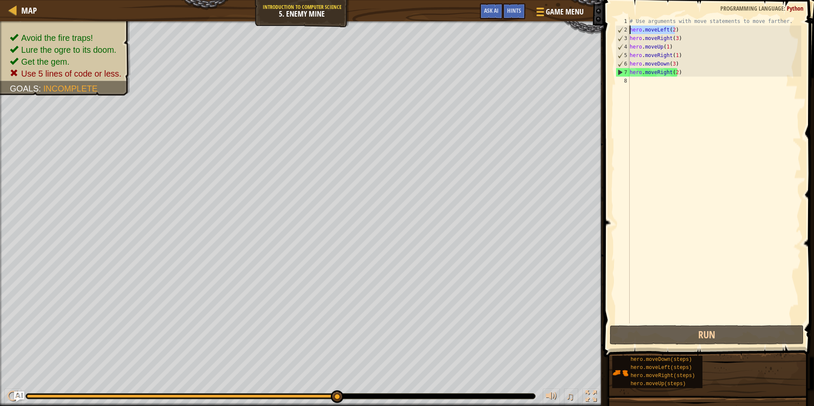
drag, startPoint x: 675, startPoint y: 29, endPoint x: 629, endPoint y: 32, distance: 45.7
click at [629, 32] on div "hero.moveRight(2) 1 2 3 4 5 6 7 8 # Use arguments with move statements to move …" at bounding box center [707, 170] width 187 height 307
type textarea "hero.moveLeft(2)"
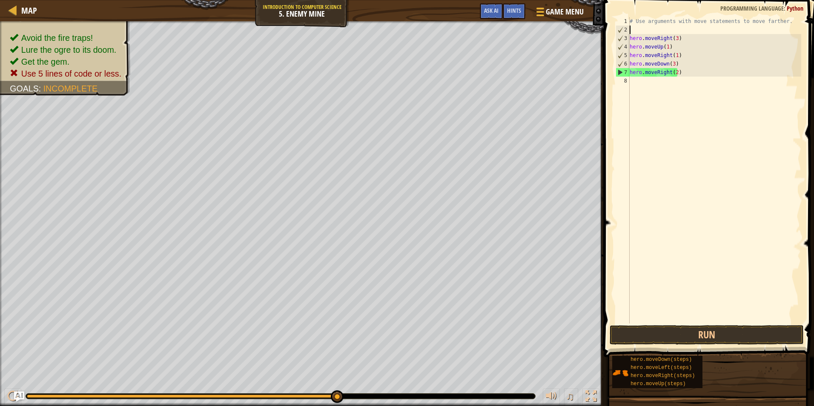
scroll to position [4, 0]
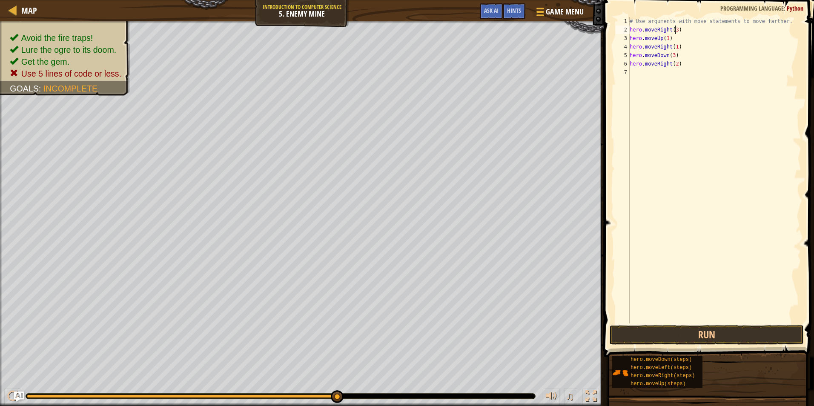
click at [675, 28] on div "# Use arguments with move statements to move farther. hero . moveRight ( 3 ) he…" at bounding box center [714, 179] width 173 height 324
click at [711, 338] on button "Run" at bounding box center [707, 335] width 194 height 20
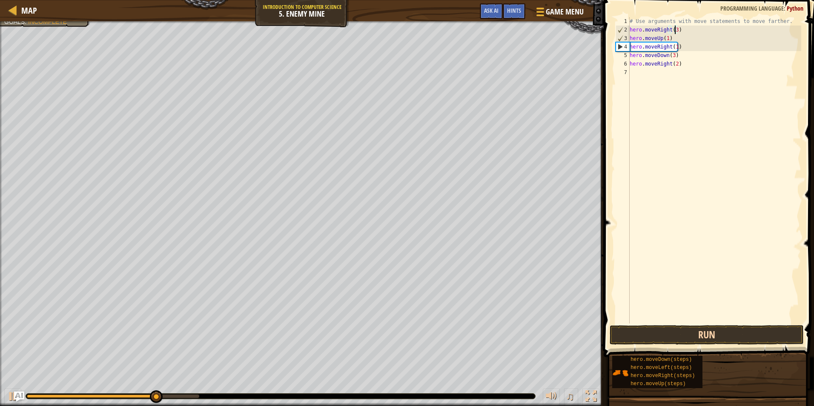
type textarea "hero.moveRight(3)"
click at [692, 331] on button "Run" at bounding box center [707, 335] width 194 height 20
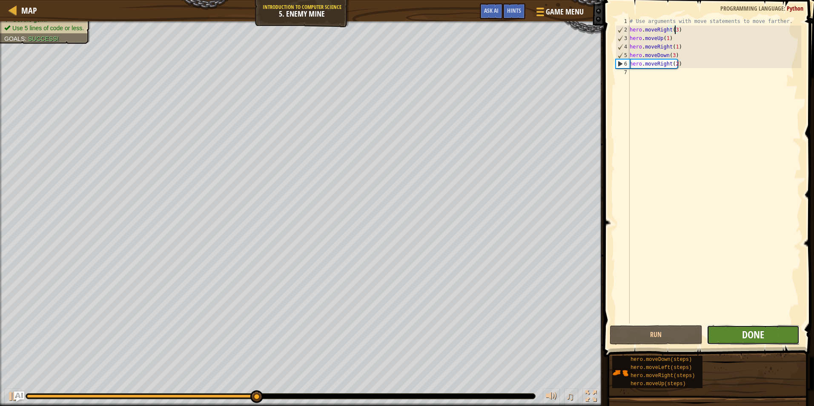
click at [749, 338] on span "Done" at bounding box center [753, 335] width 22 height 14
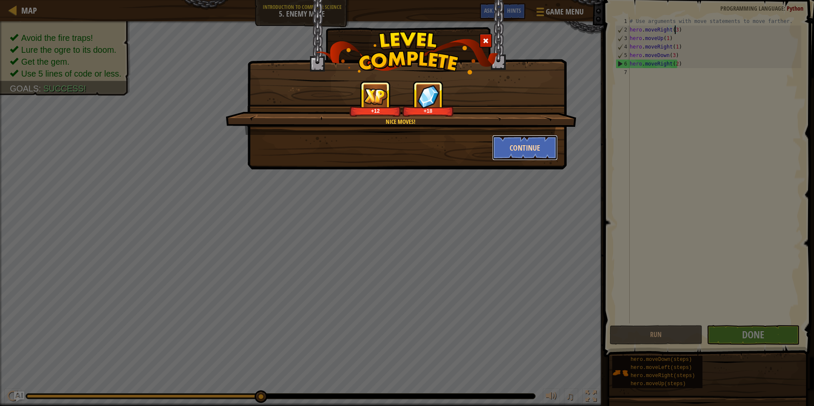
click at [522, 144] on button "Continue" at bounding box center [525, 148] width 66 height 26
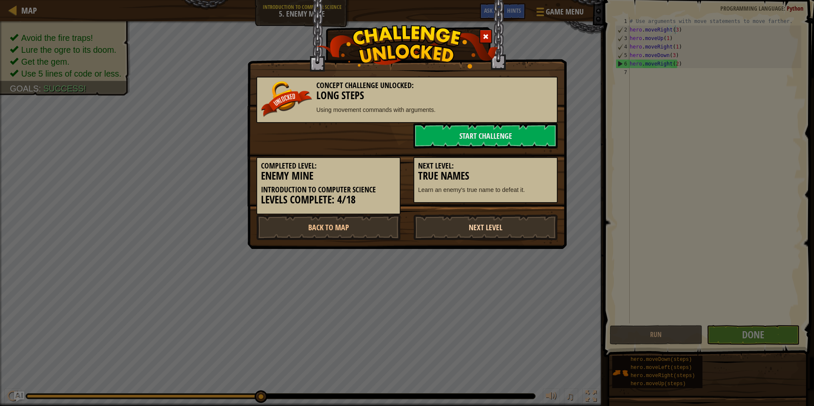
click at [479, 225] on link "Next Level" at bounding box center [485, 228] width 144 height 26
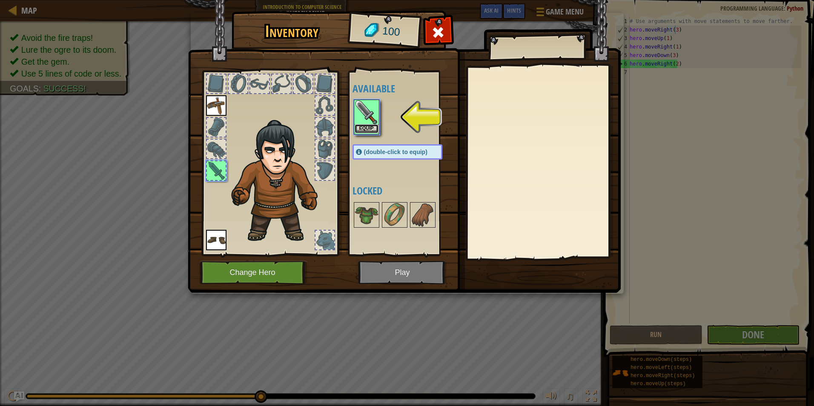
click at [366, 126] on button "Equip" at bounding box center [367, 128] width 24 height 9
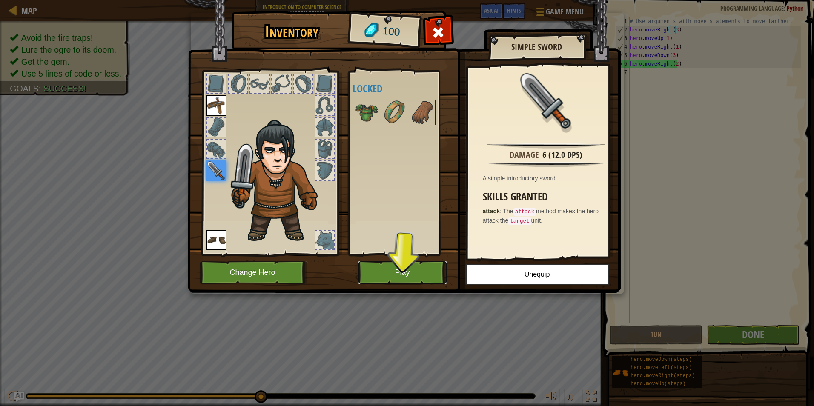
click at [394, 271] on button "Play" at bounding box center [402, 272] width 89 height 23
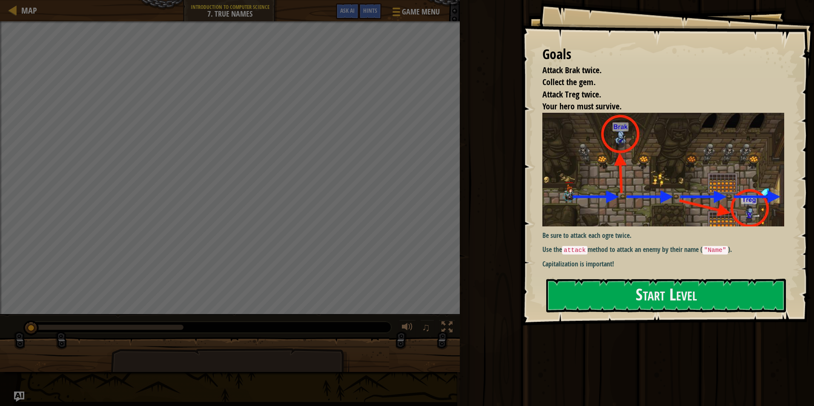
click at [807, 0] on html "Goals Attack Brak twice. Collect the gem. Attack Treg twice. Your hero must sur…" at bounding box center [407, 0] width 814 height 0
click at [807, 152] on div "Goals Attack Brak twice. Collect the gem. Attack Treg twice. Your hero must sur…" at bounding box center [667, 163] width 293 height 326
drag, startPoint x: 684, startPoint y: 279, endPoint x: 690, endPoint y: 338, distance: 59.1
click at [690, 326] on div "Goals Attack Brak twice. Collect the gem. Attack Treg twice. Your hero must sur…" at bounding box center [667, 163] width 293 height 326
drag, startPoint x: 688, startPoint y: 325, endPoint x: 689, endPoint y: 332, distance: 6.9
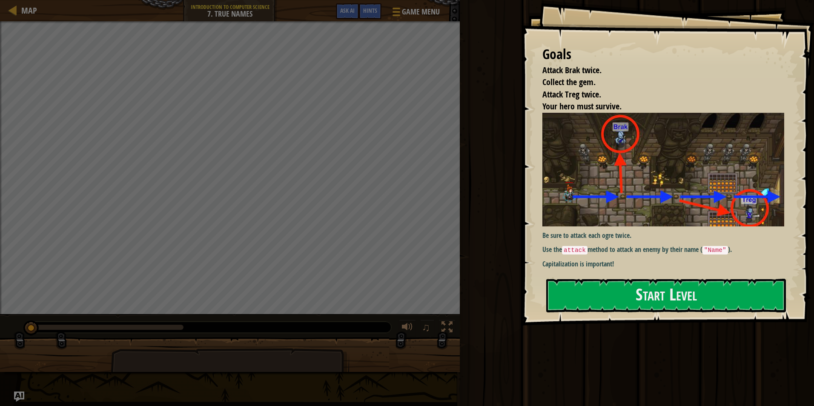
click at [689, 331] on div at bounding box center [666, 330] width 240 height 19
click at [671, 385] on div "Goals Attack Brak twice. Collect the gem. Attack Treg twice. Your hero must sur…" at bounding box center [407, 203] width 814 height 406
